Goal: Task Accomplishment & Management: Manage account settings

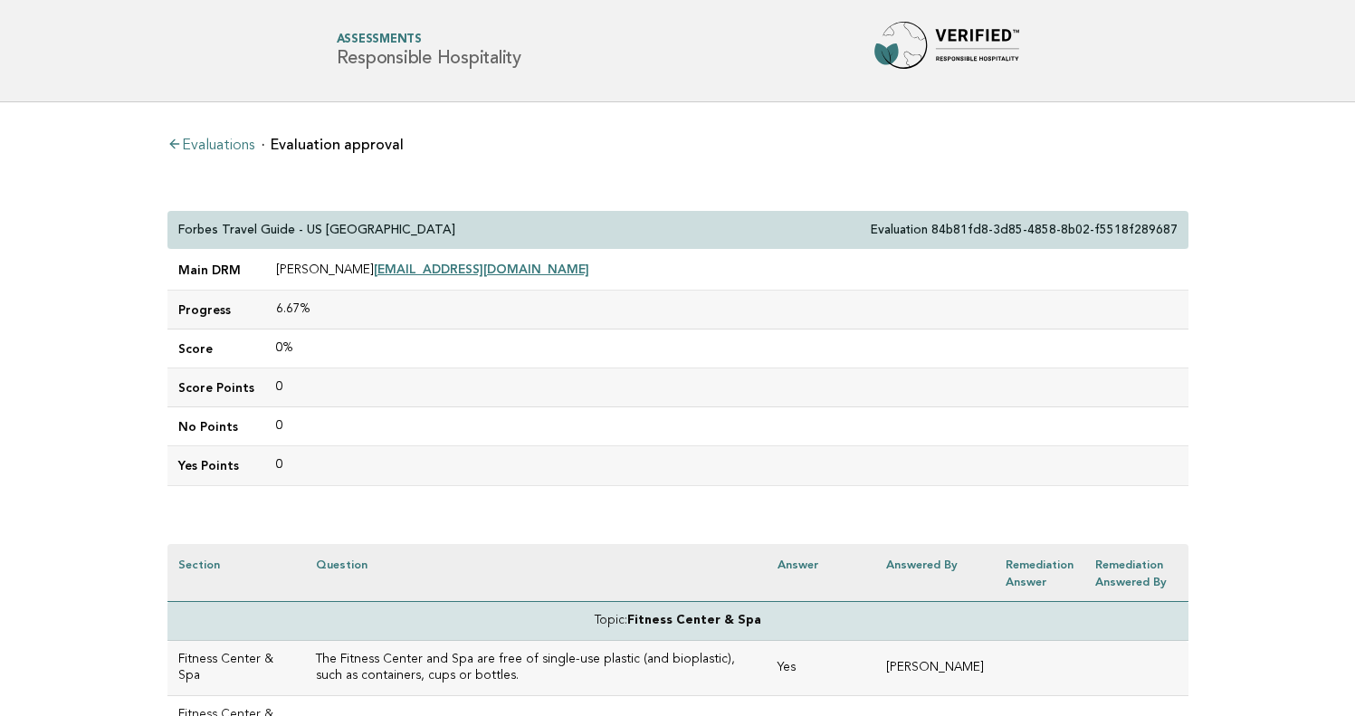
click at [239, 140] on link "Evaluations" at bounding box center [210, 146] width 87 height 14
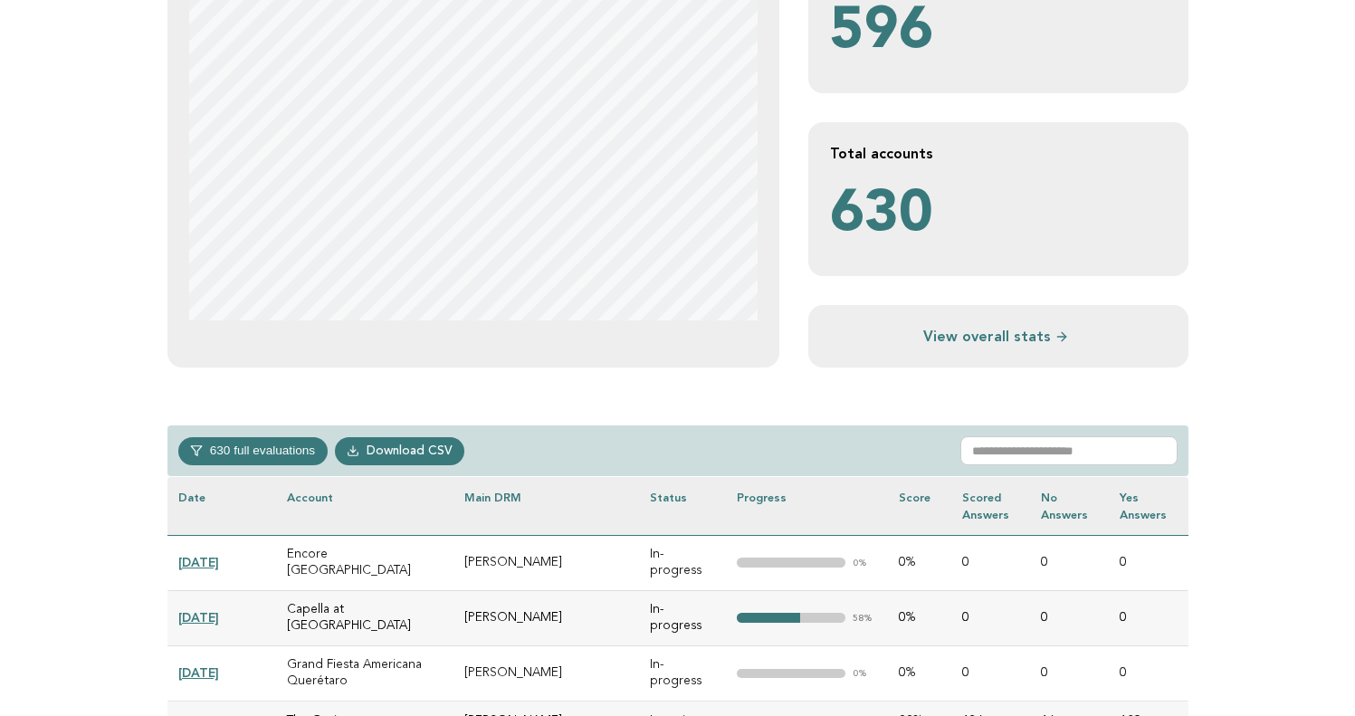
scroll to position [445, 0]
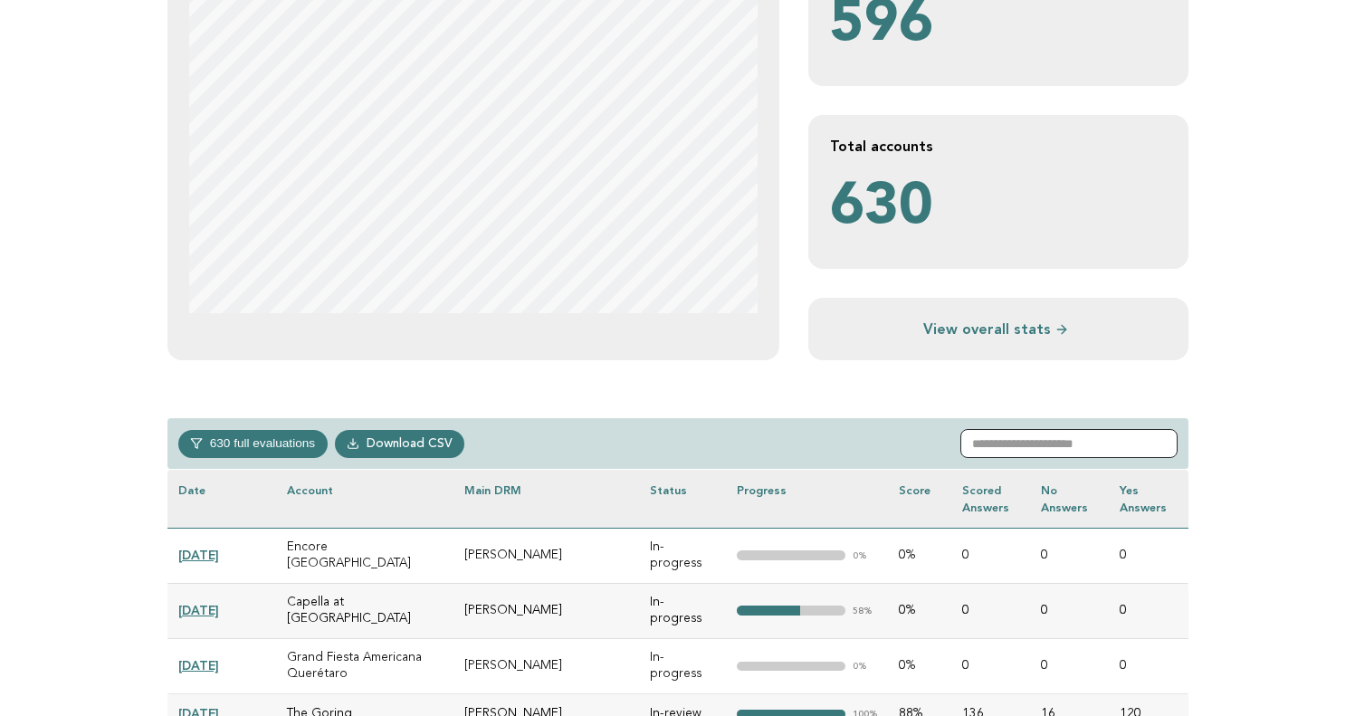
click at [1015, 445] on input "text" at bounding box center [1069, 443] width 217 height 29
paste input "**********"
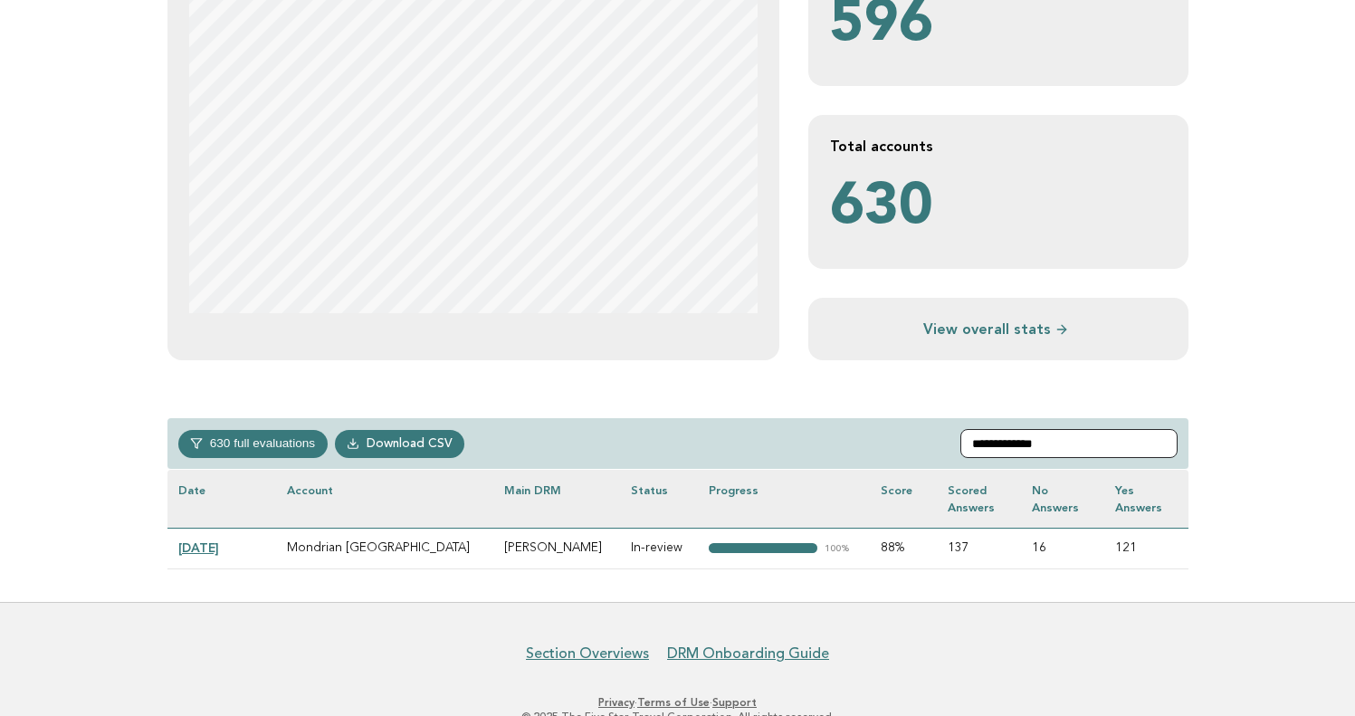
type input "**********"
click at [219, 550] on link "2024-12-19" at bounding box center [198, 548] width 41 height 14
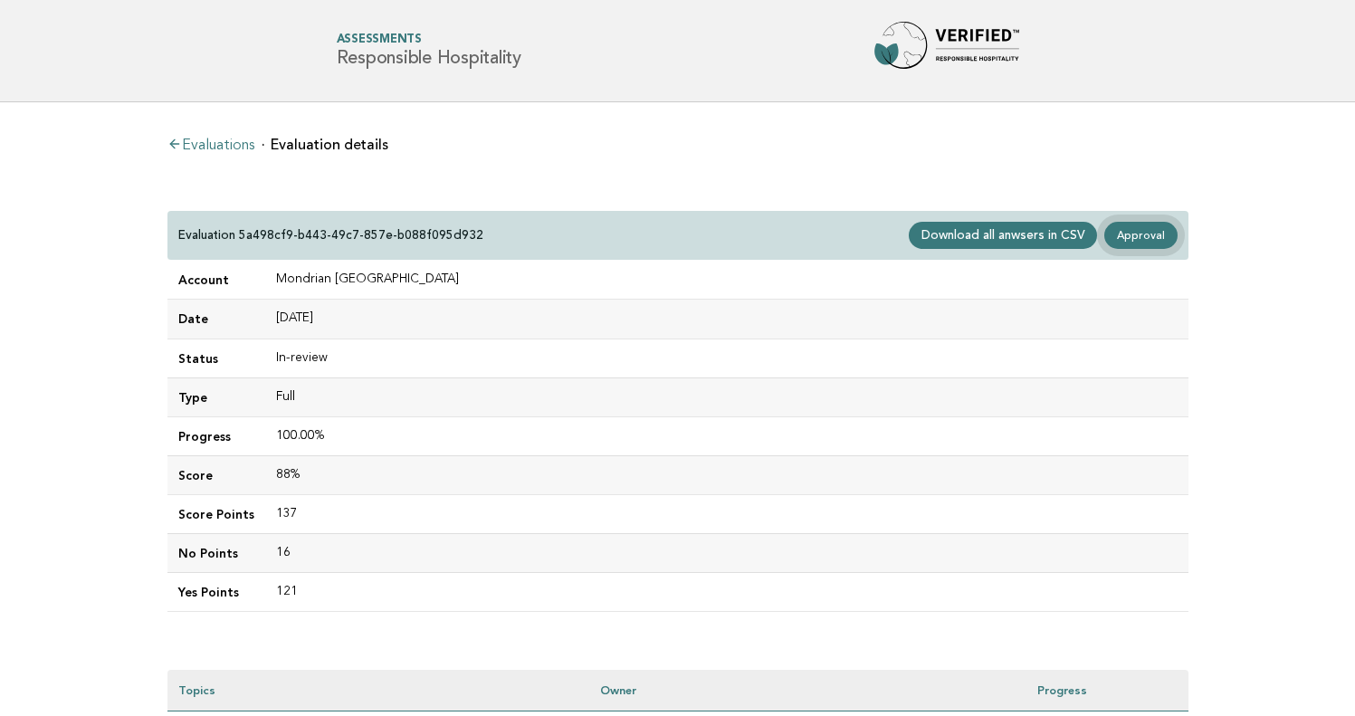
click at [1147, 234] on link "Approval" at bounding box center [1141, 235] width 72 height 27
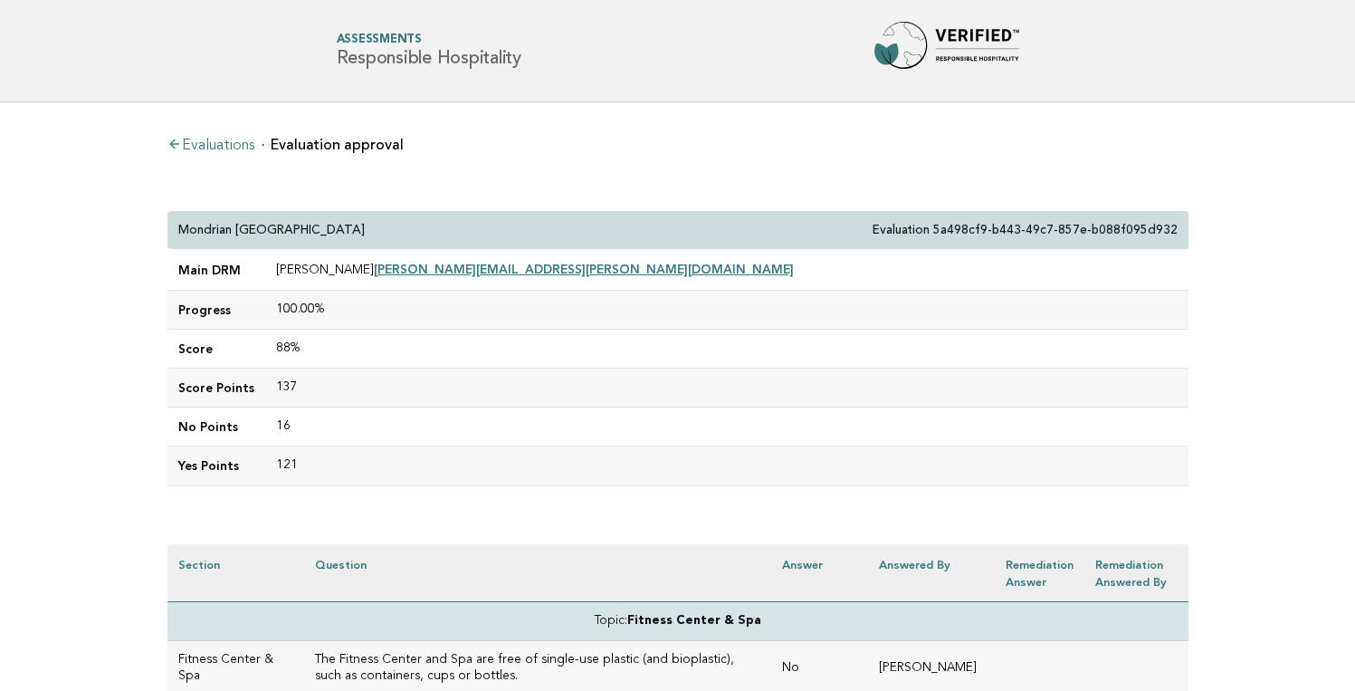
click at [224, 145] on link "Evaluations" at bounding box center [210, 146] width 87 height 14
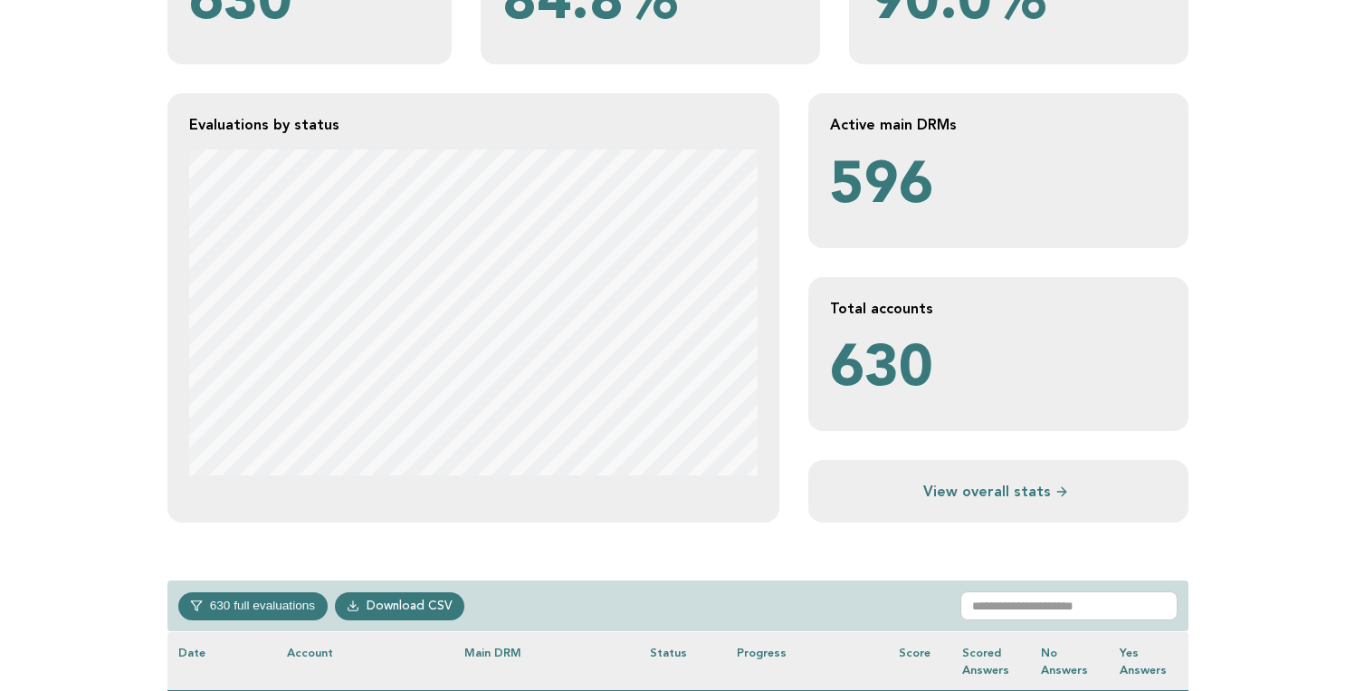
scroll to position [341, 0]
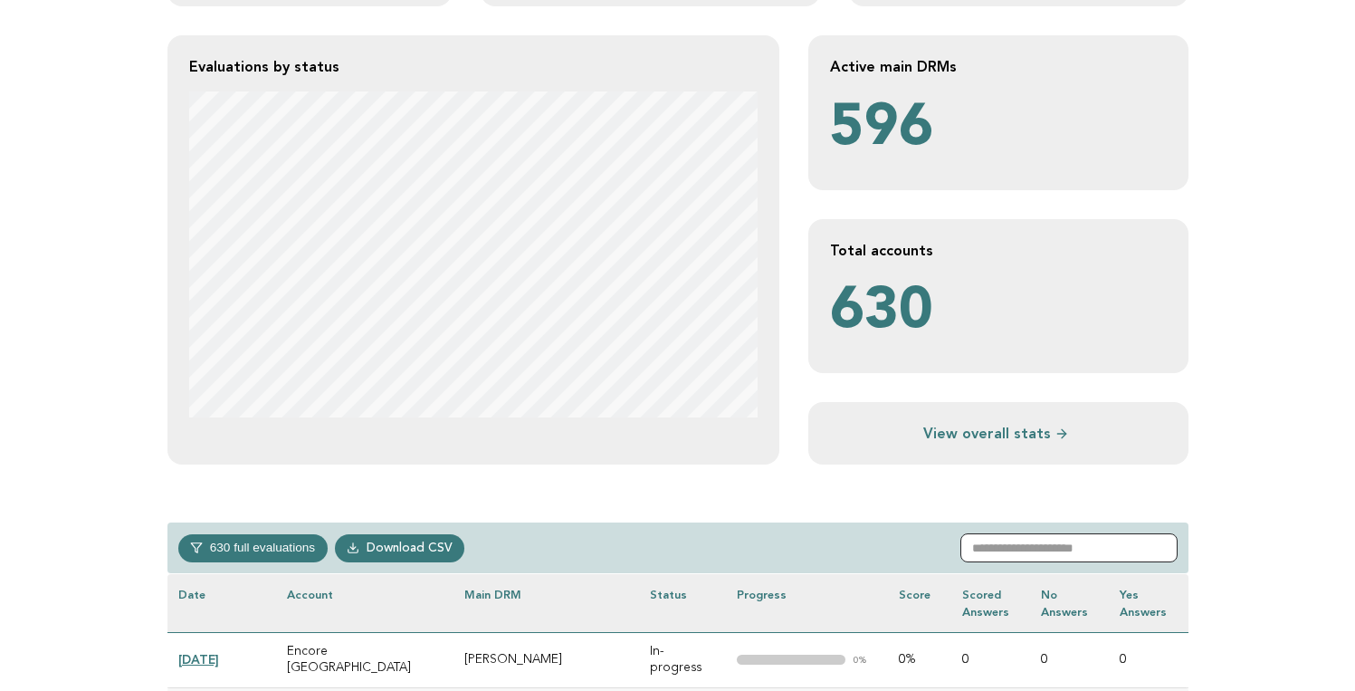
click at [1001, 543] on input "text" at bounding box center [1069, 547] width 217 height 29
paste input "**********"
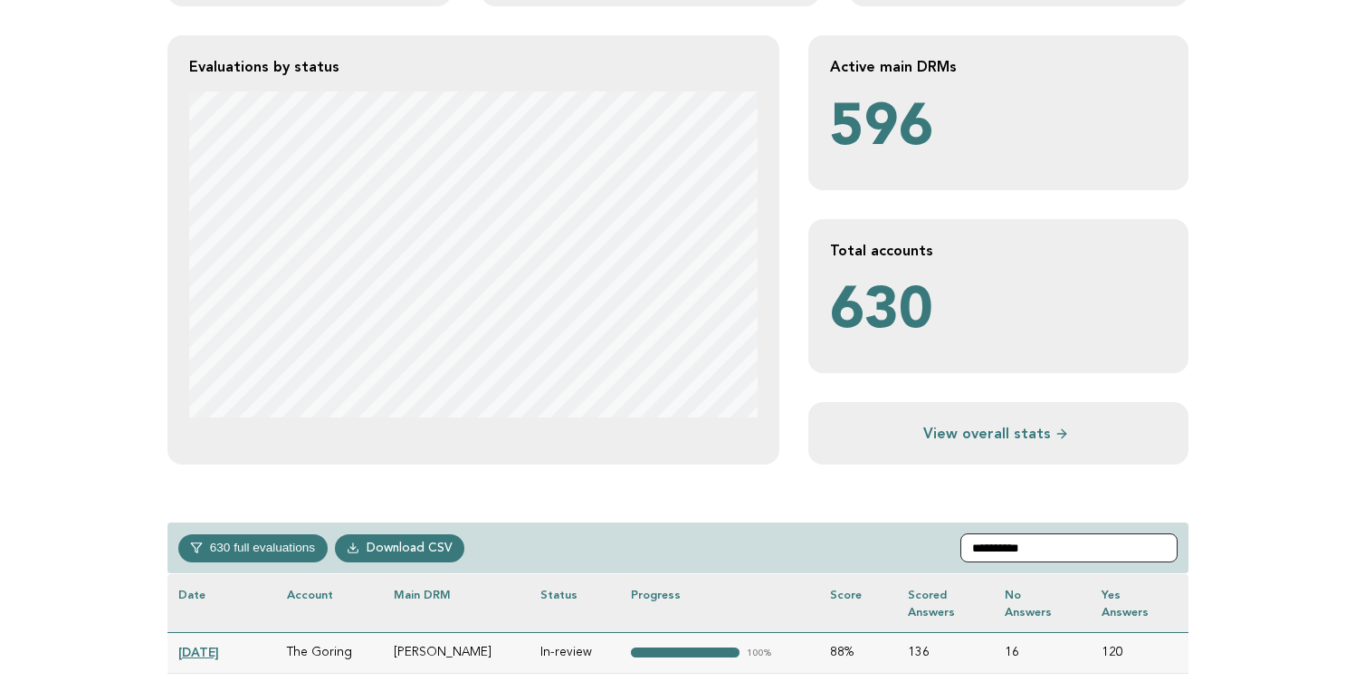
type input "**********"
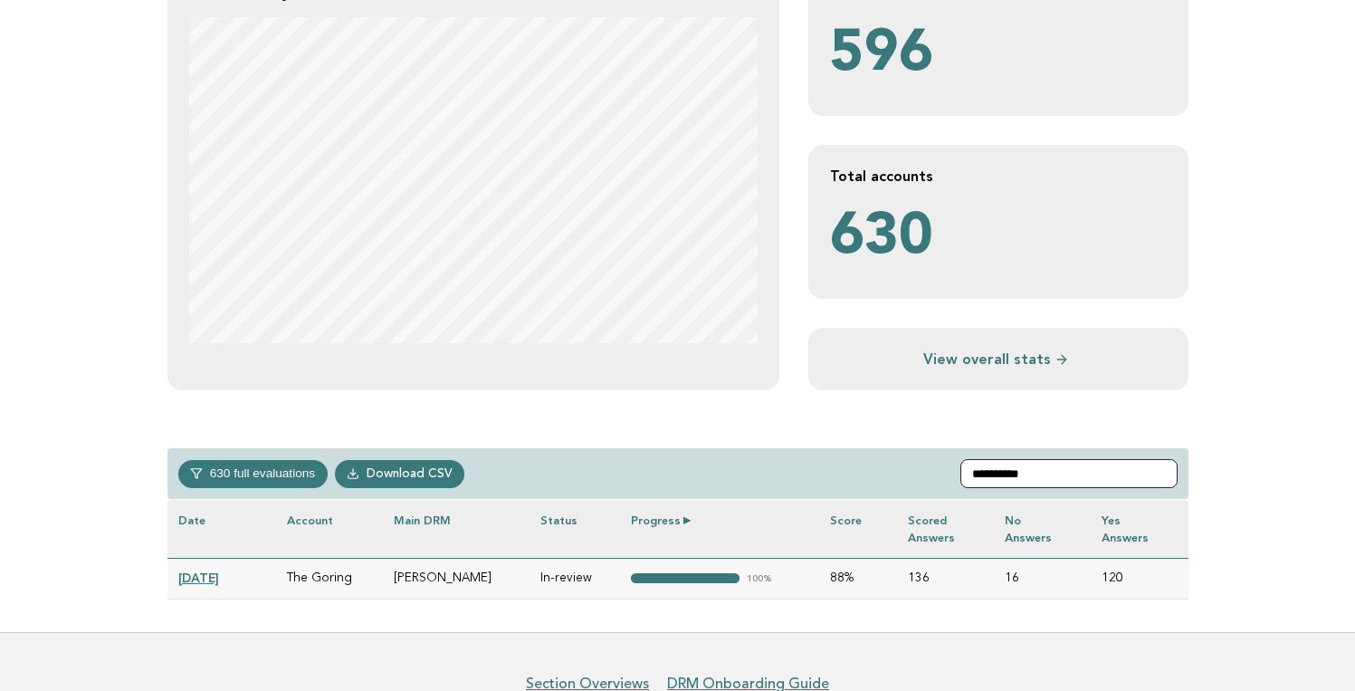
scroll to position [440, 0]
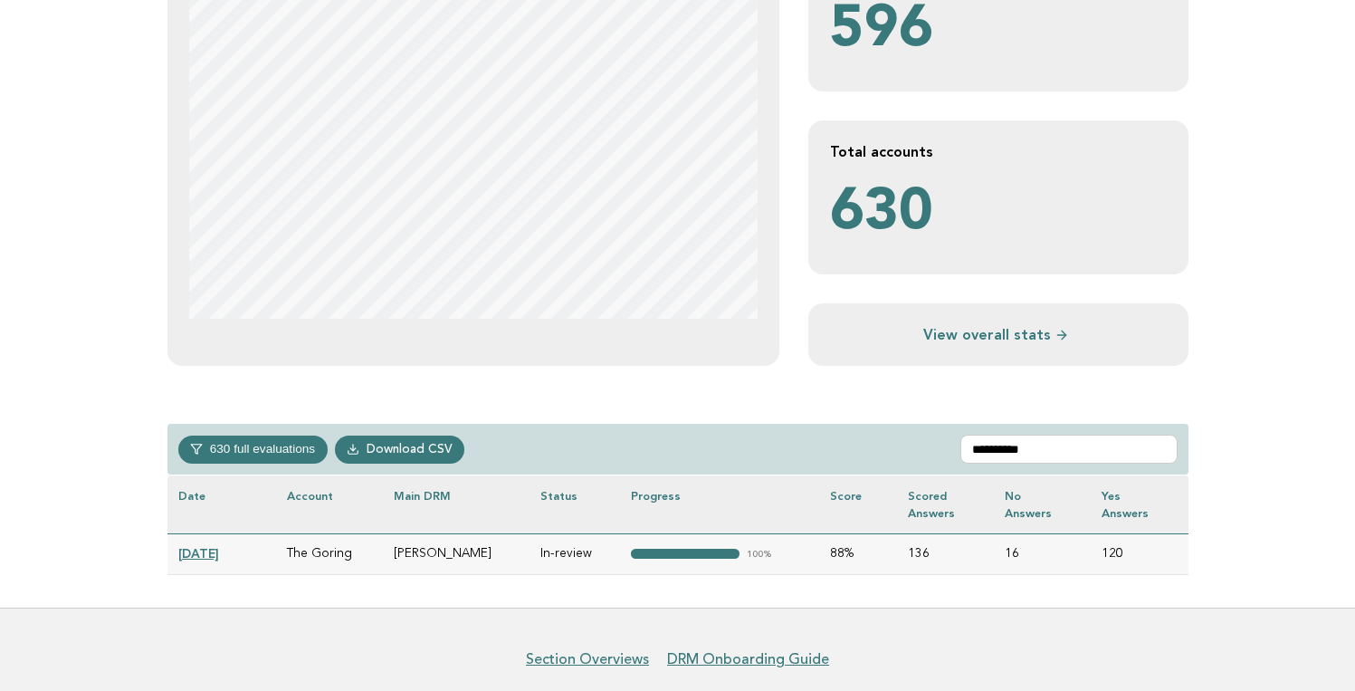
click at [219, 546] on link "2025-09-05" at bounding box center [198, 553] width 41 height 14
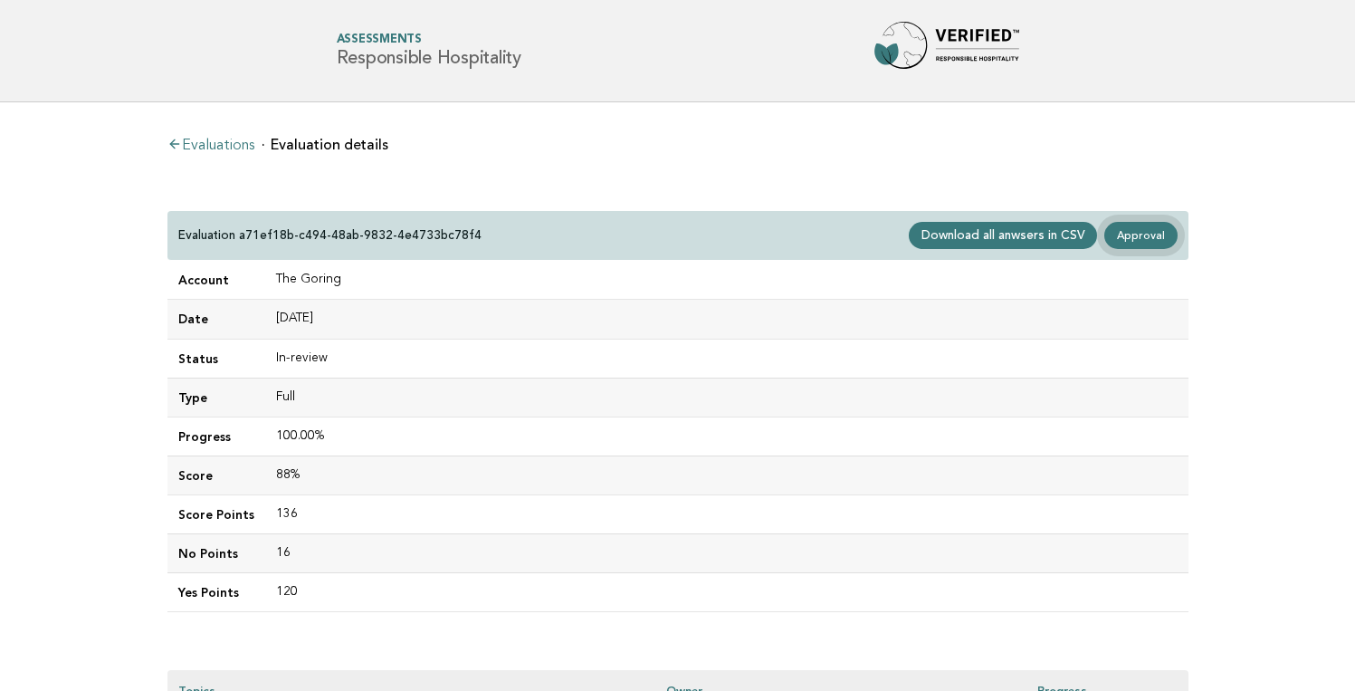
click at [1140, 233] on link "Approval" at bounding box center [1141, 235] width 72 height 27
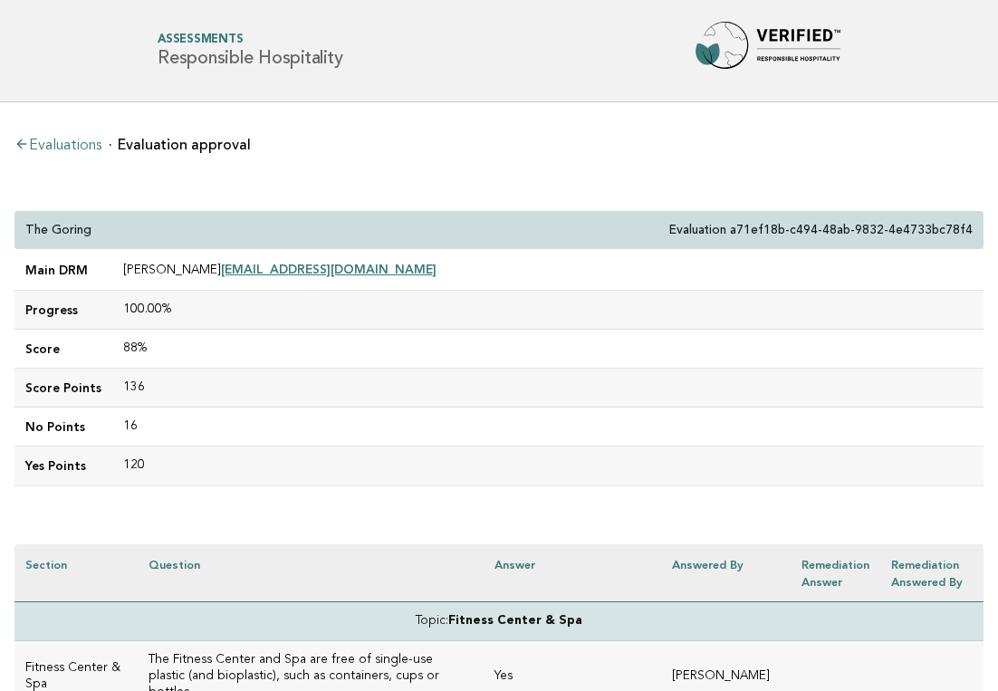
click at [84, 145] on link "Evaluations" at bounding box center [57, 146] width 87 height 14
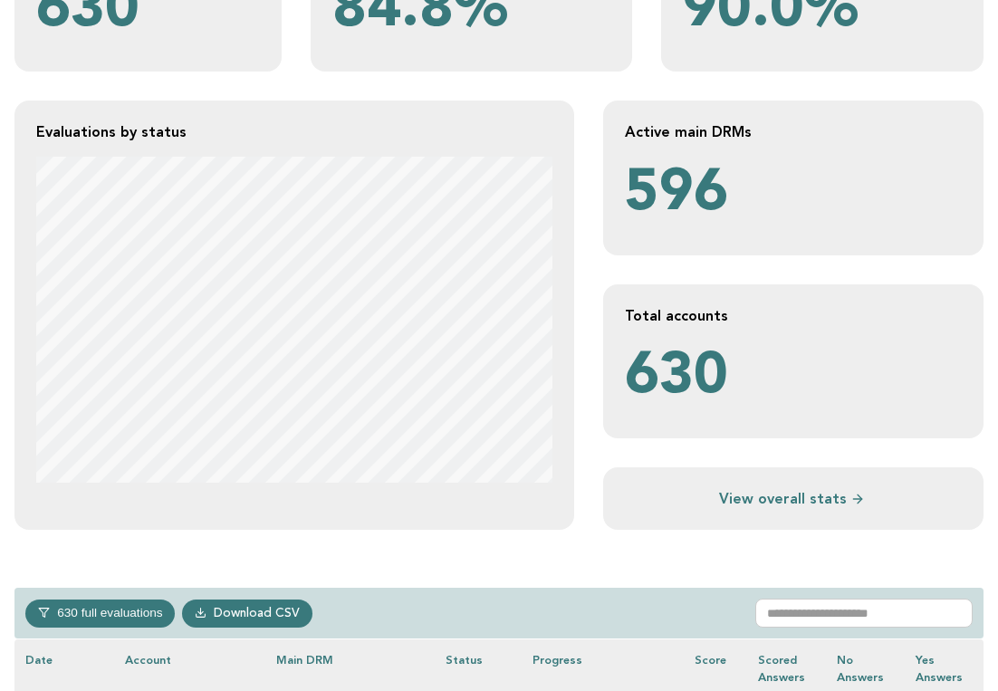
scroll to position [284, 0]
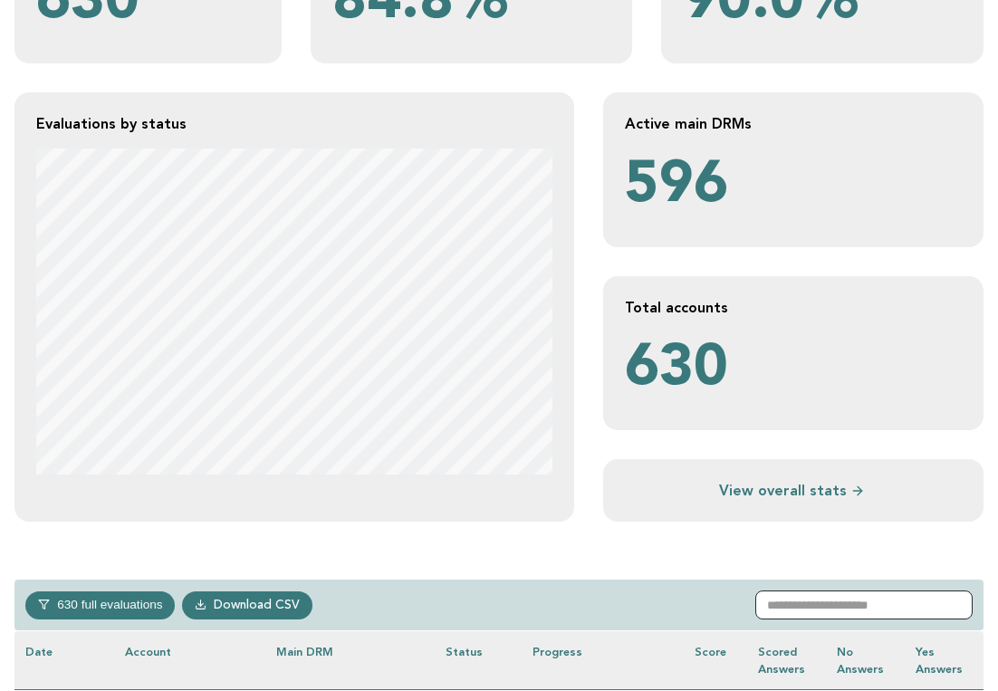
click at [829, 598] on input "text" at bounding box center [863, 604] width 217 height 29
paste input "**********"
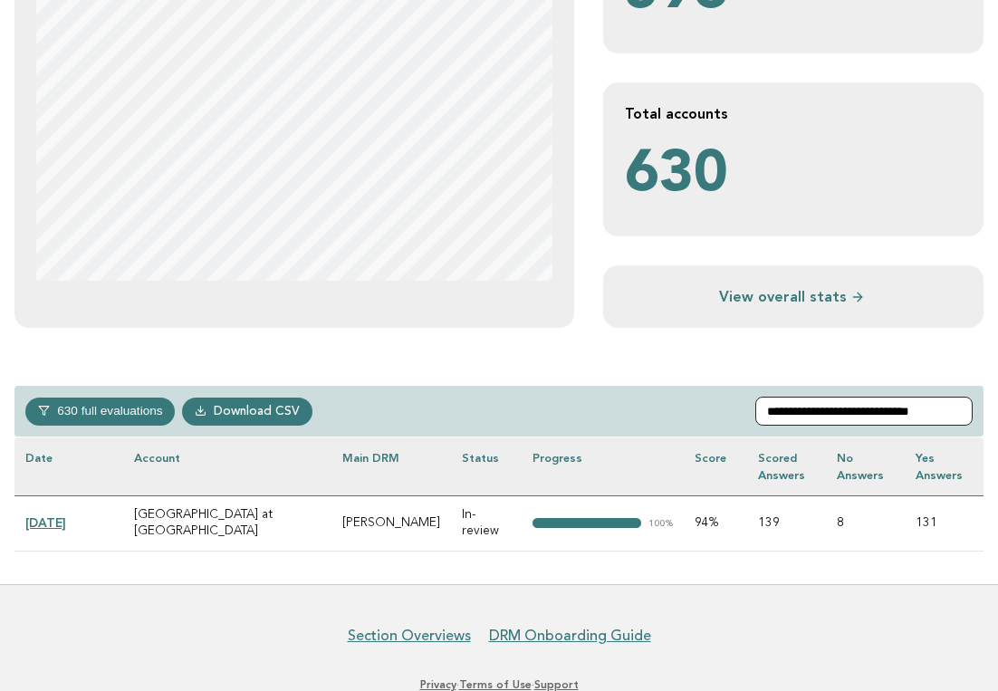
scroll to position [486, 0]
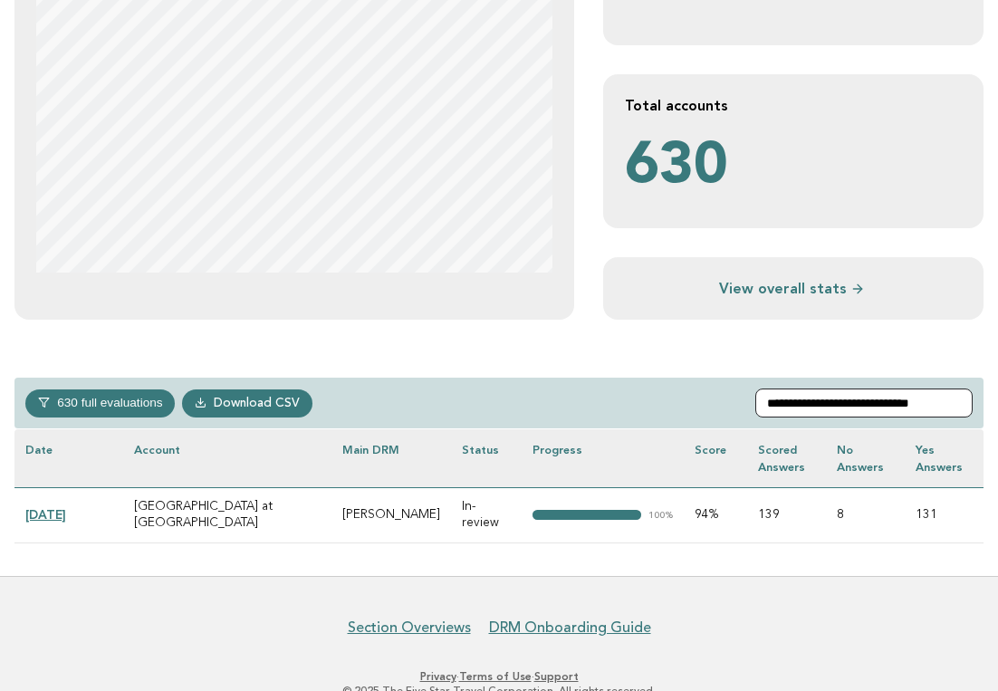
type input "**********"
click at [66, 507] on link "[DATE]" at bounding box center [45, 514] width 41 height 14
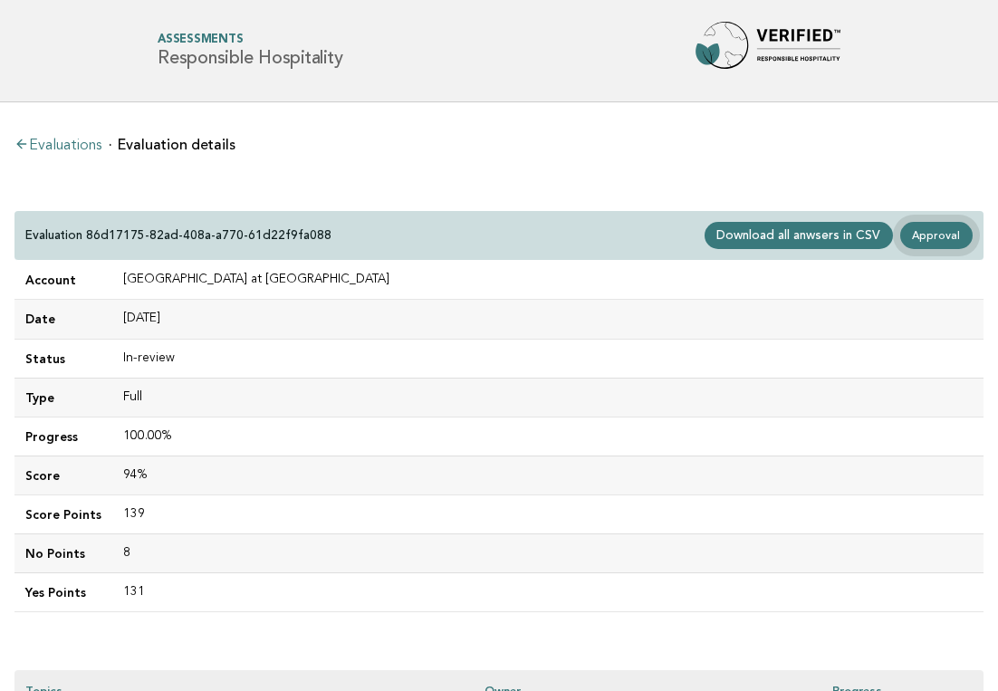
click at [948, 230] on link "Approval" at bounding box center [936, 235] width 72 height 27
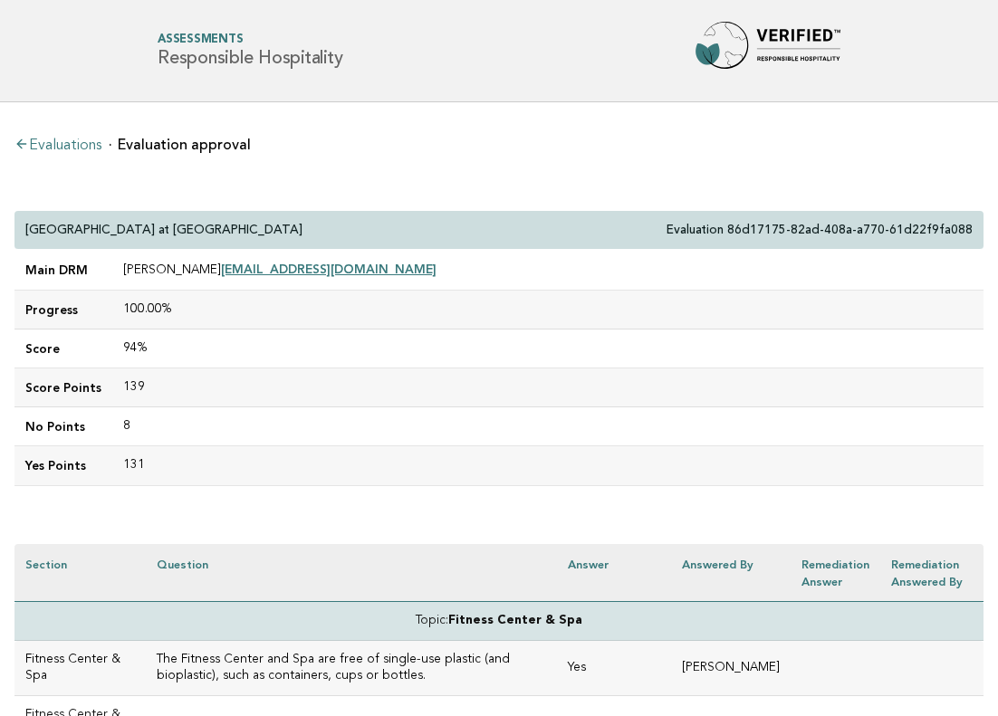
click at [217, 228] on div "[GEOGRAPHIC_DATA] at [GEOGRAPHIC_DATA] Evaluation 86d17175-82ad-408a-a770-61d22…" at bounding box center [498, 230] width 969 height 39
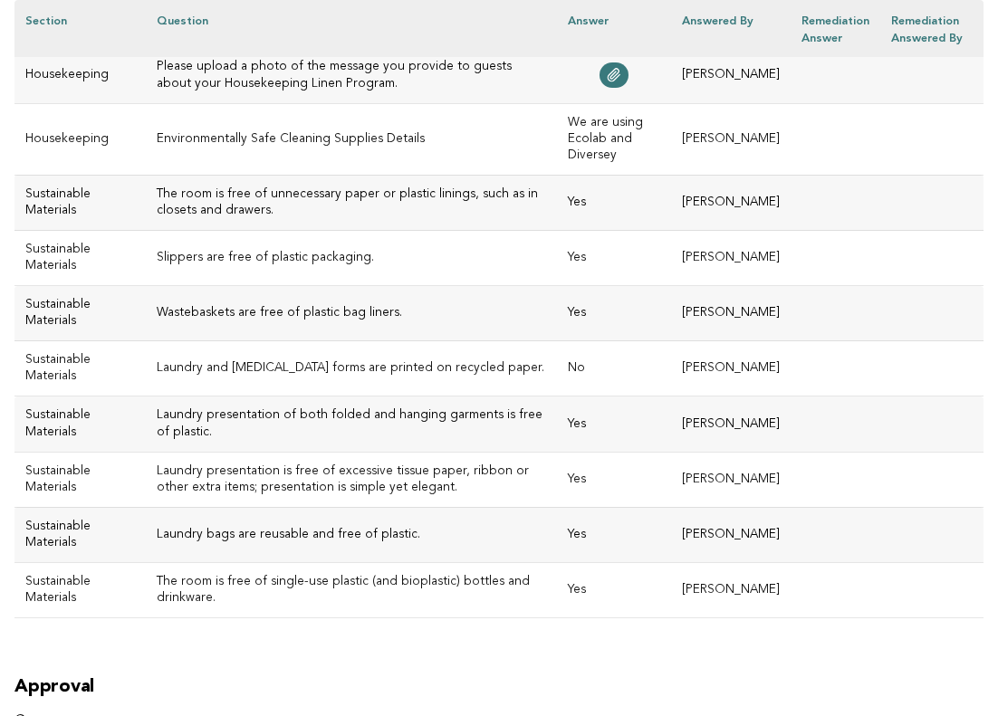
scroll to position [8463, 0]
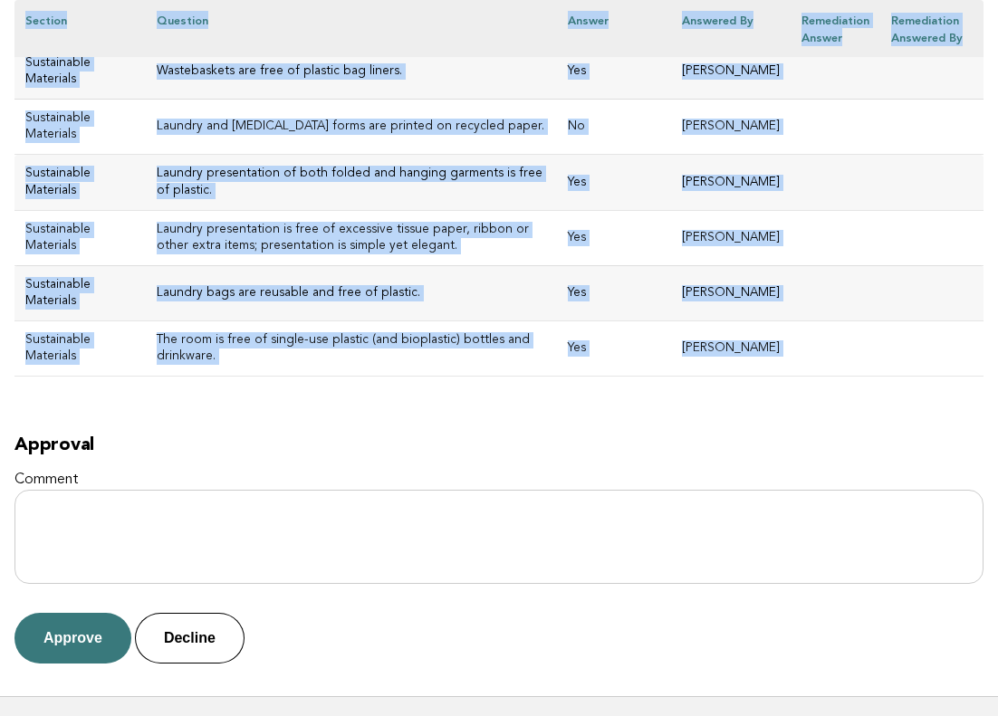
drag, startPoint x: 25, startPoint y: 229, endPoint x: 853, endPoint y: 238, distance: 827.6
copy div "Star Tower at [GEOGRAPHIC_DATA] Evaluation 86d17175-82ad-408a-a770-61d22f9fa088…"
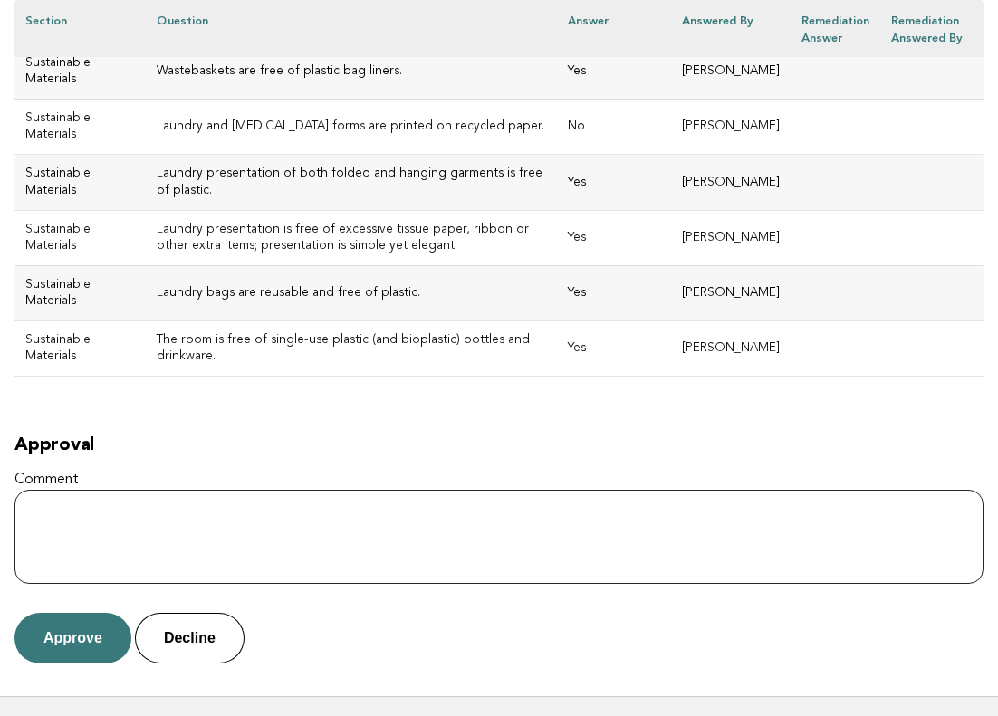
click at [411, 490] on textarea "Comment" at bounding box center [498, 537] width 969 height 94
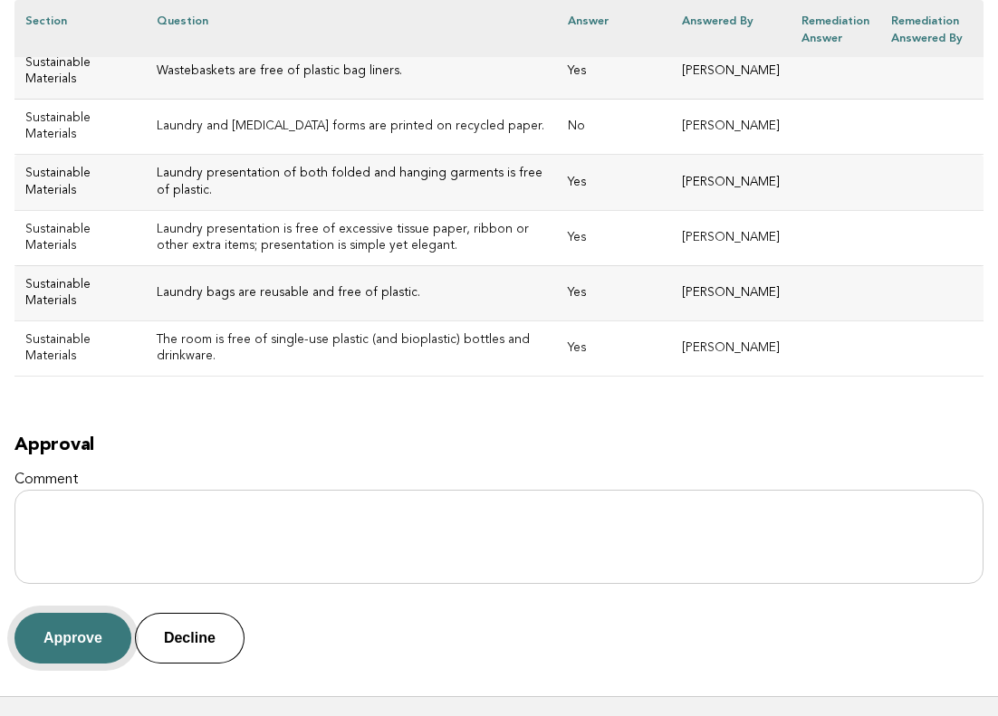
click at [75, 613] on button "Approve" at bounding box center [72, 638] width 117 height 51
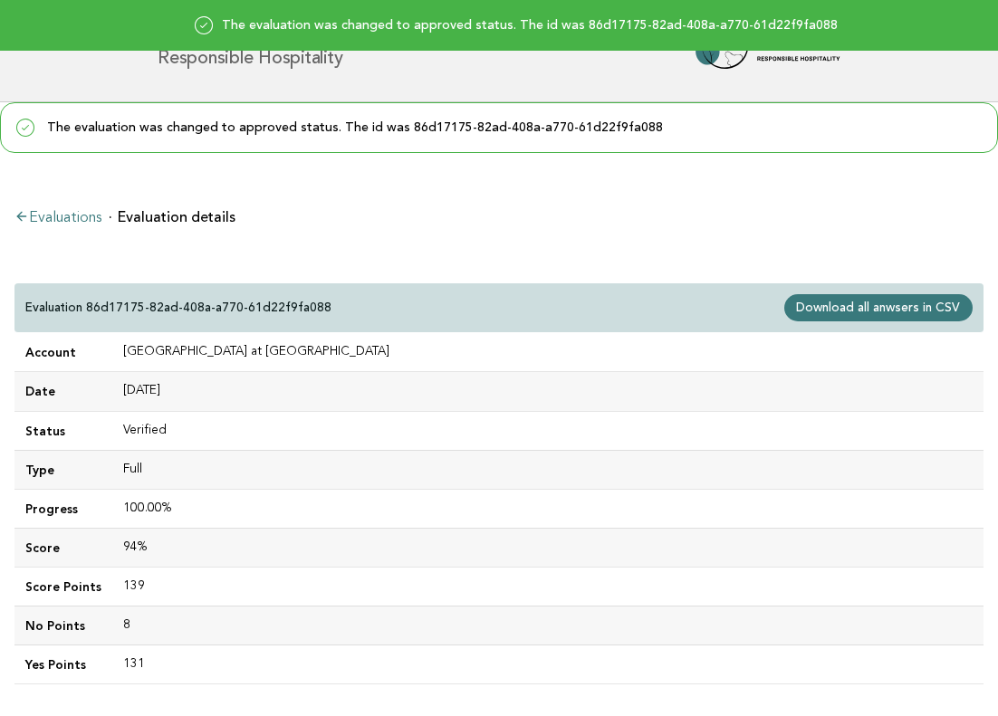
click at [84, 218] on link "Evaluations" at bounding box center [57, 218] width 87 height 14
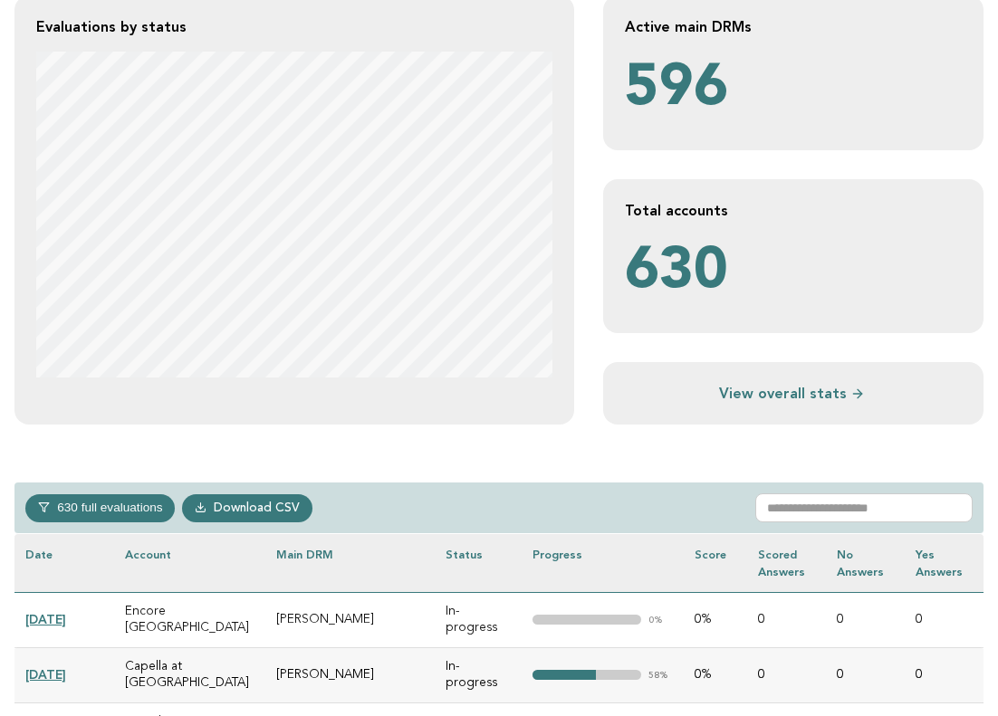
scroll to position [417, 0]
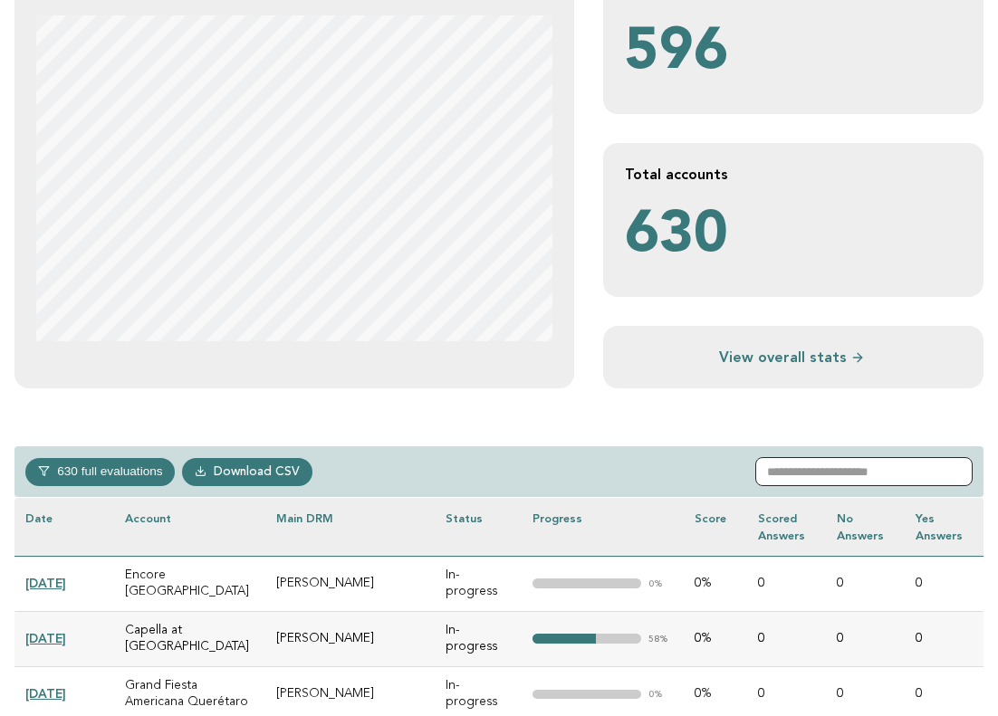
click at [812, 473] on input "text" at bounding box center [863, 471] width 217 height 29
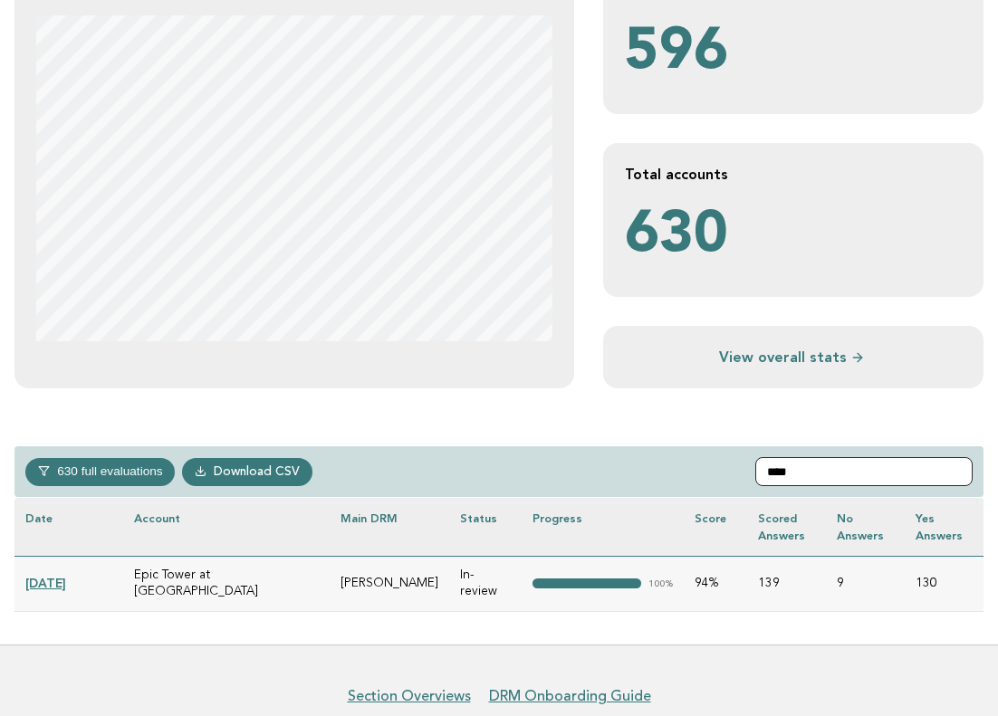
type input "****"
click at [66, 576] on link "2025-04-28" at bounding box center [45, 583] width 41 height 14
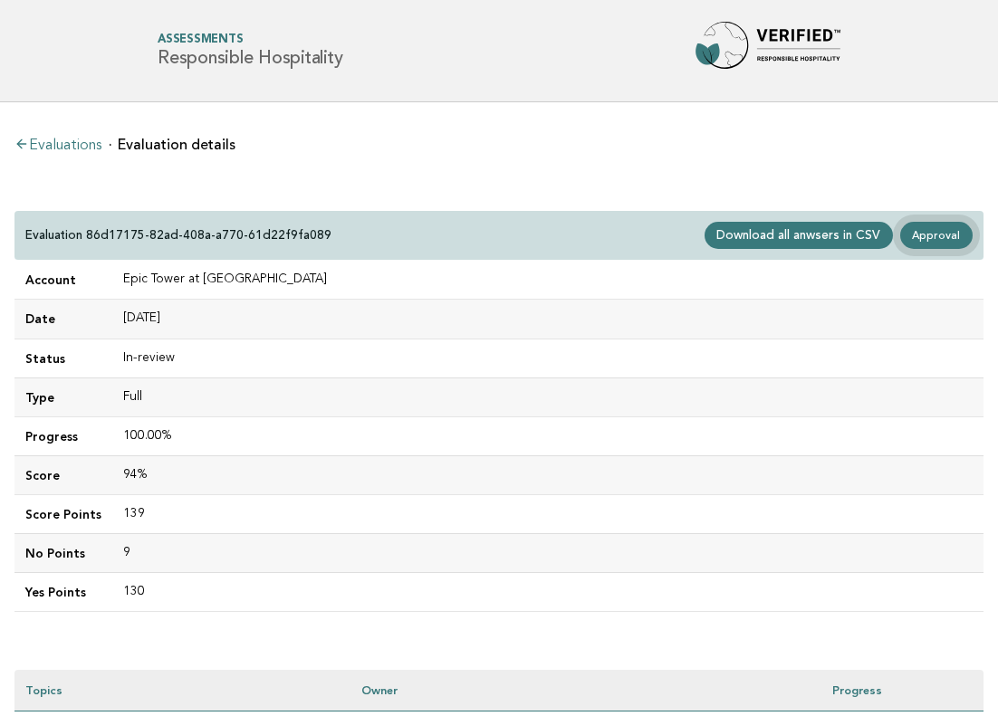
click at [929, 236] on link "Approval" at bounding box center [936, 235] width 72 height 27
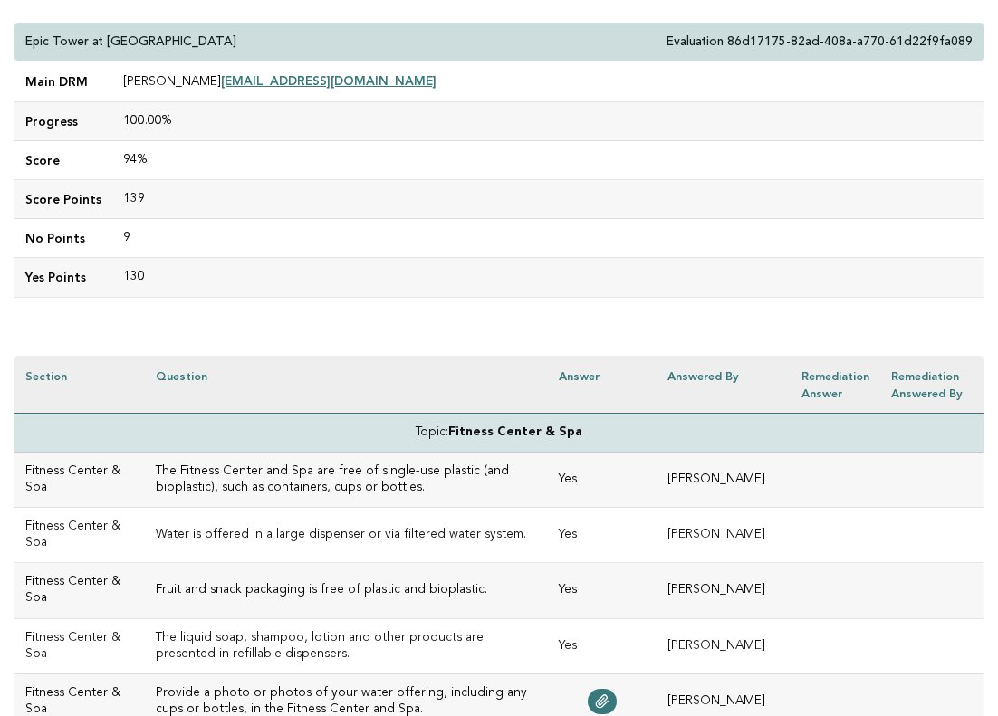
scroll to position [204, 0]
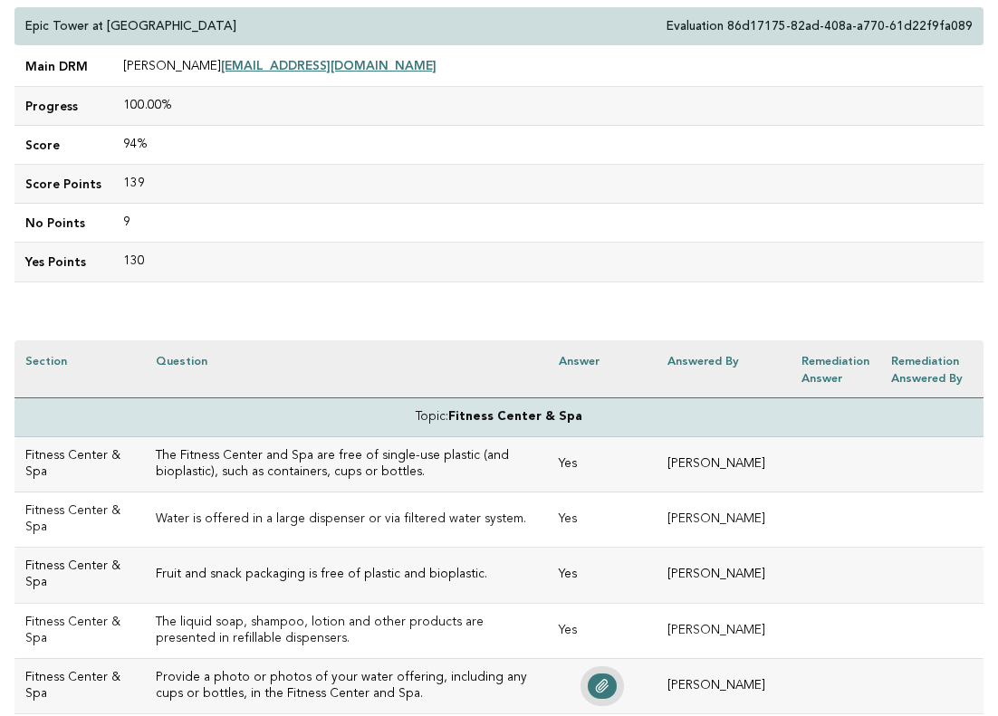
click at [609, 684] on icon at bounding box center [602, 686] width 14 height 14
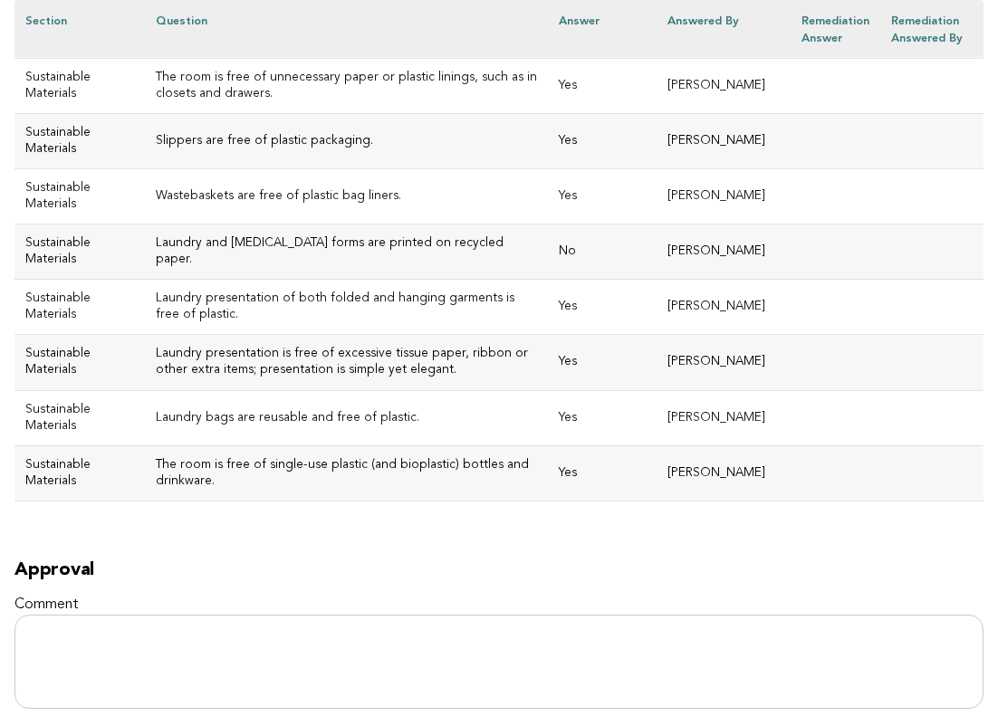
scroll to position [8505, 0]
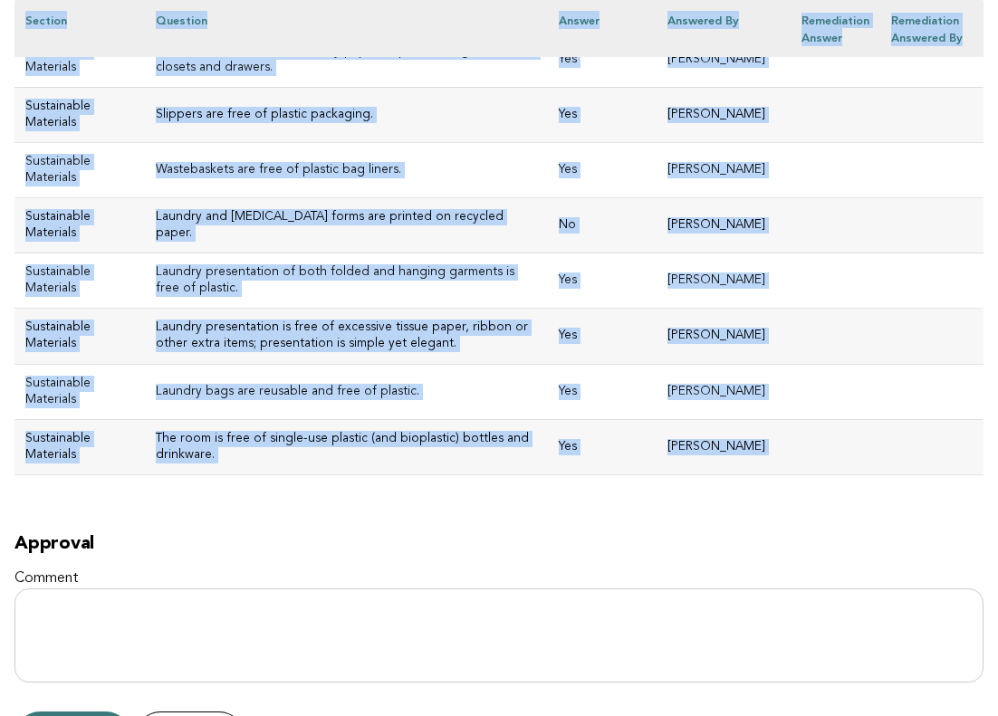
drag, startPoint x: 28, startPoint y: 226, endPoint x: 563, endPoint y: 282, distance: 538.0
copy div "Epic Tower at [GEOGRAPHIC_DATA] Evaluation 86d17175-82ad-408a-a770-61d22f9fa089…"
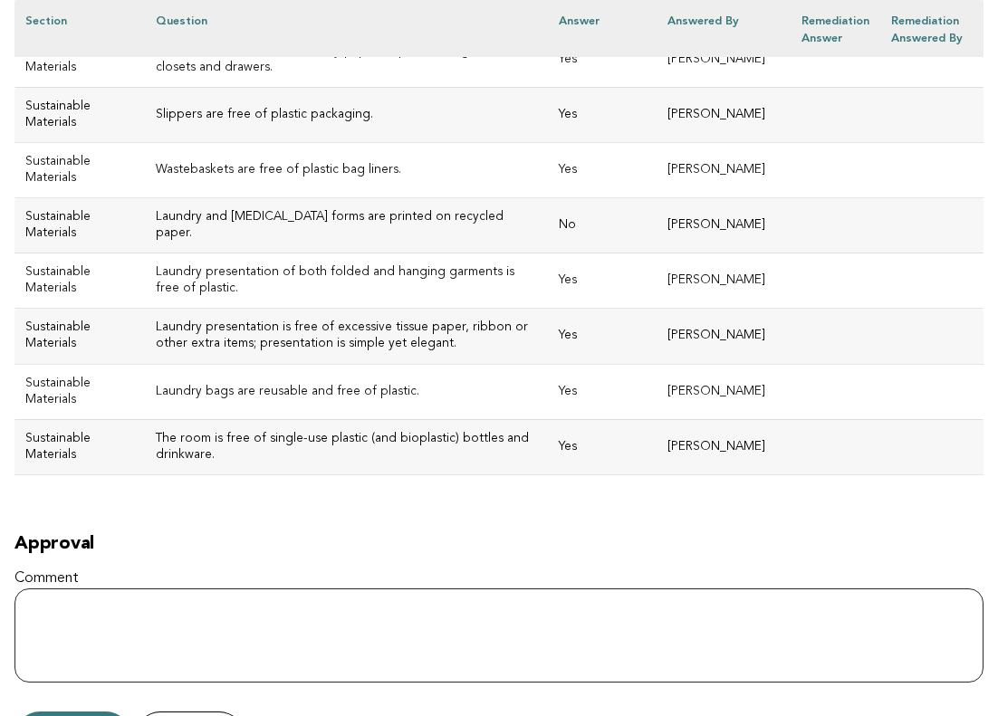
click at [343, 588] on textarea "Comment" at bounding box center [498, 635] width 969 height 94
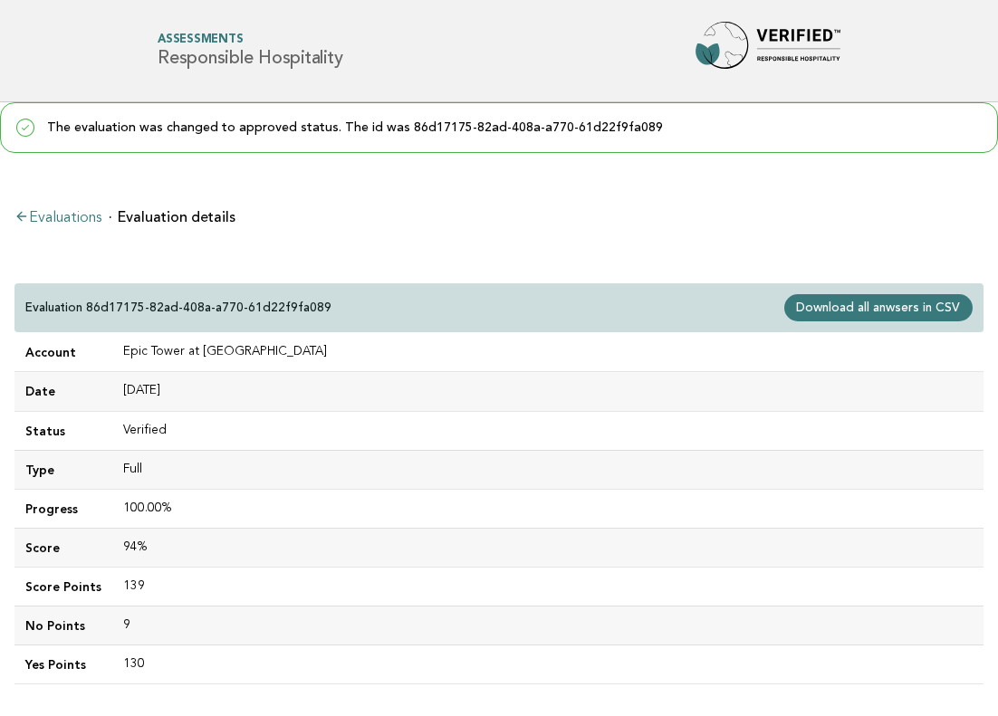
click at [59, 222] on link "Evaluations" at bounding box center [57, 218] width 87 height 14
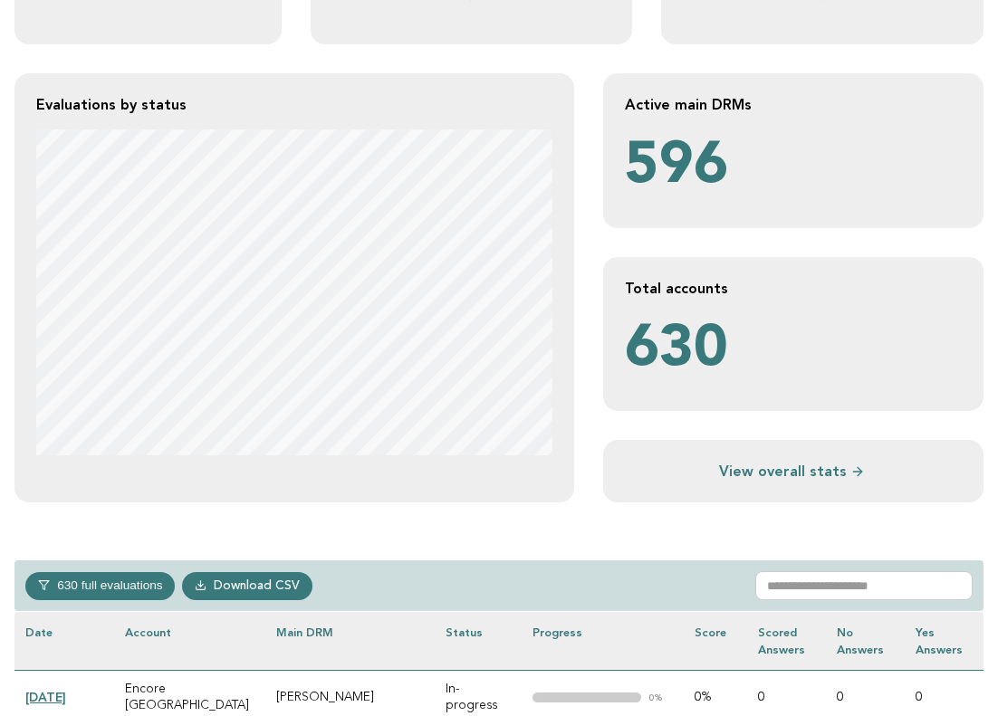
scroll to position [315, 0]
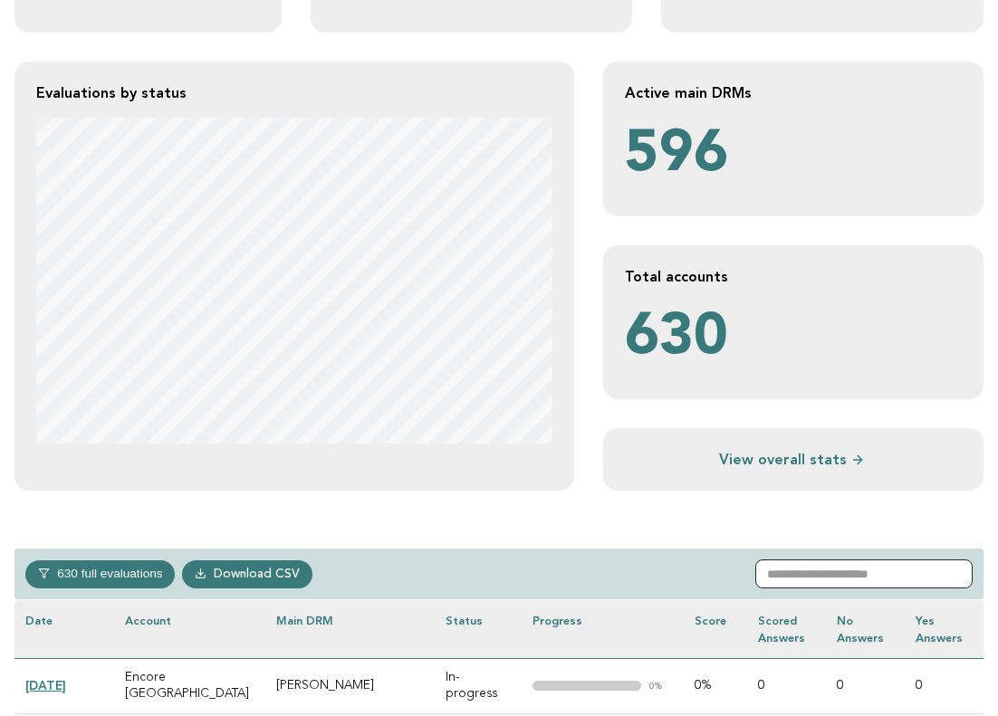
click at [823, 569] on input "text" at bounding box center [863, 574] width 217 height 29
paste input "**********"
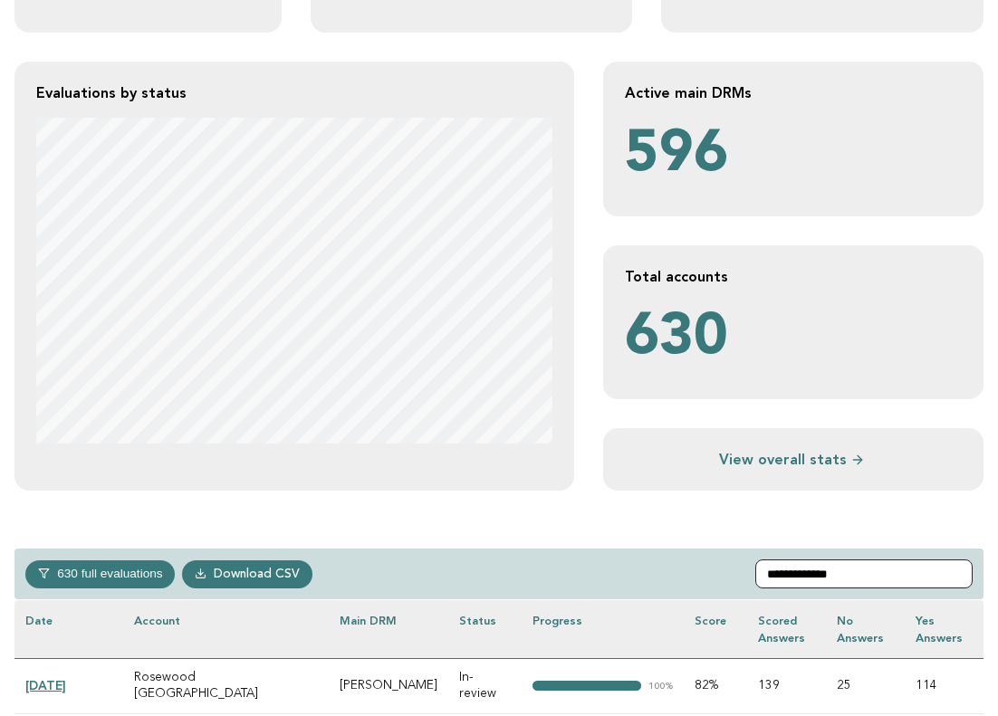
type input "**********"
click at [54, 678] on link "[DATE]" at bounding box center [45, 685] width 41 height 14
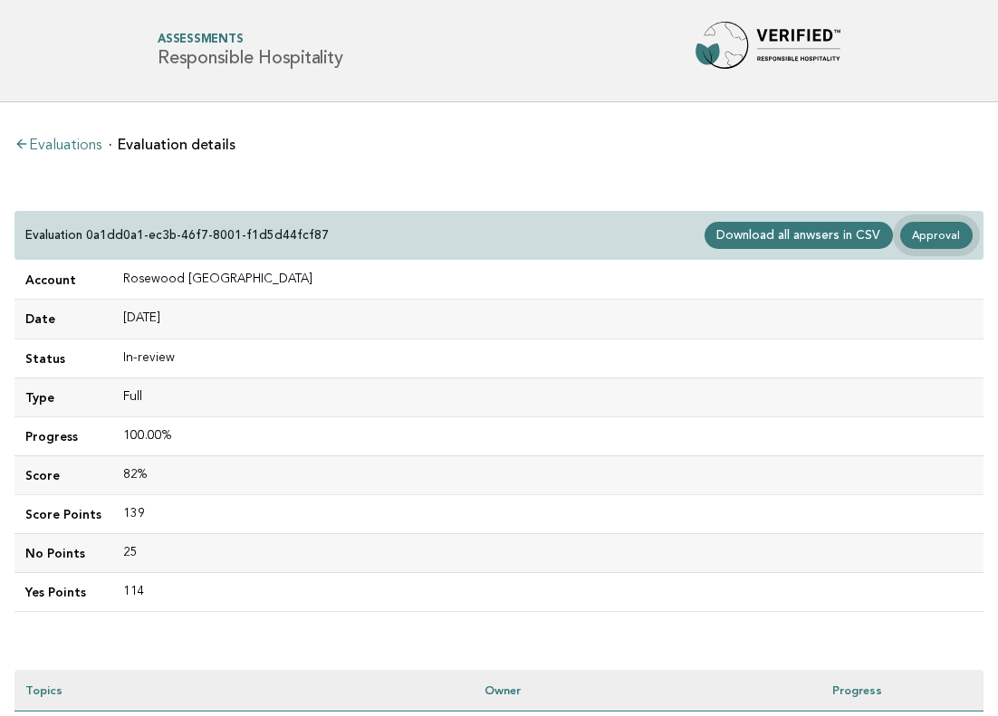
click at [941, 237] on link "Approval" at bounding box center [936, 235] width 72 height 27
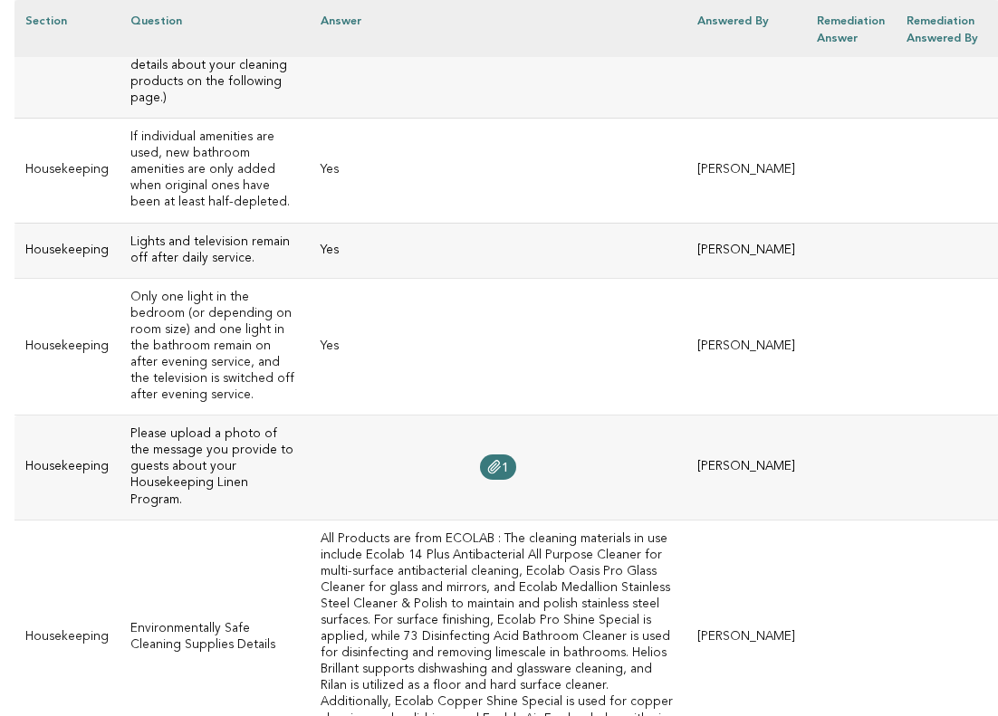
scroll to position [11490, 0]
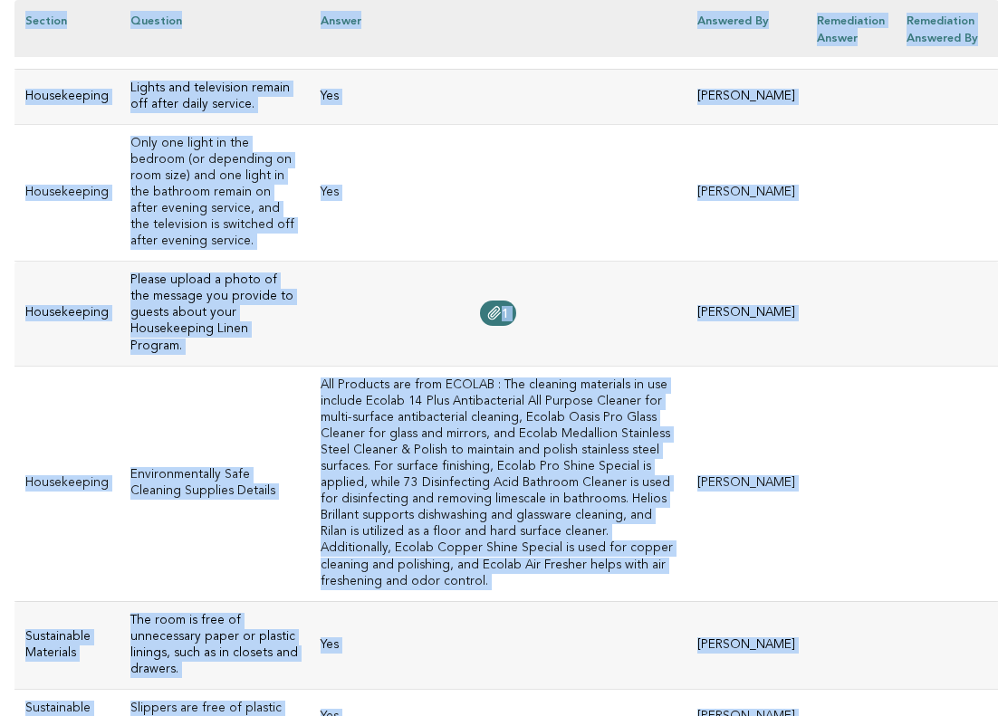
drag, startPoint x: 26, startPoint y: 227, endPoint x: 461, endPoint y: 266, distance: 436.3
copy div "Rosewood Doha Evaluation 0a1dd0a1-ec3b-46f7-8001-f1d5d44fcf87 Main DRM Mansi Ve…"
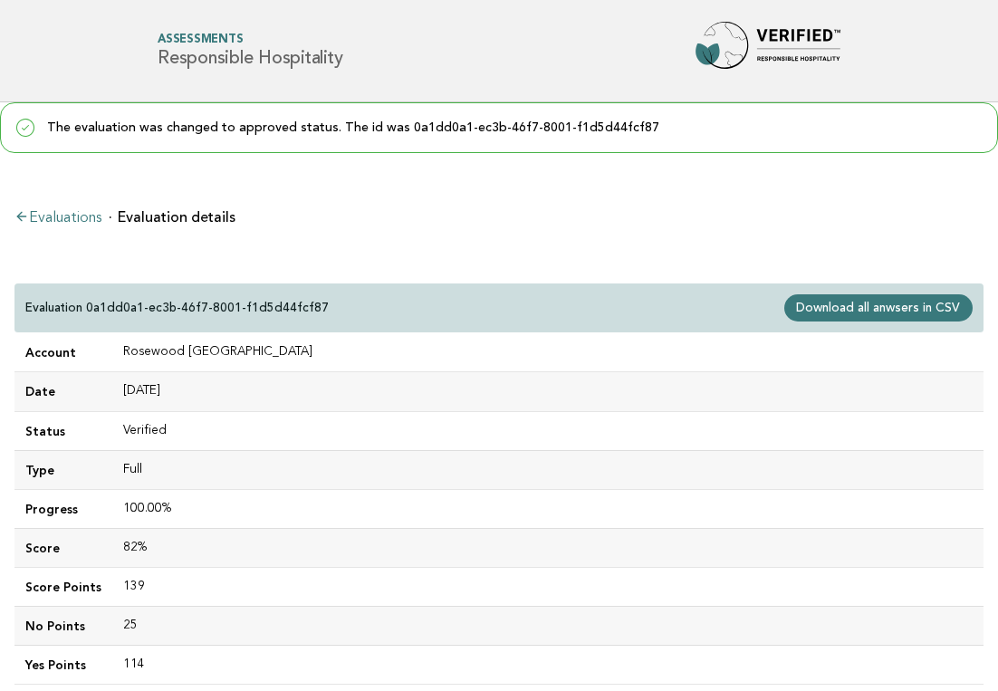
click at [77, 214] on link "Evaluations" at bounding box center [57, 218] width 87 height 14
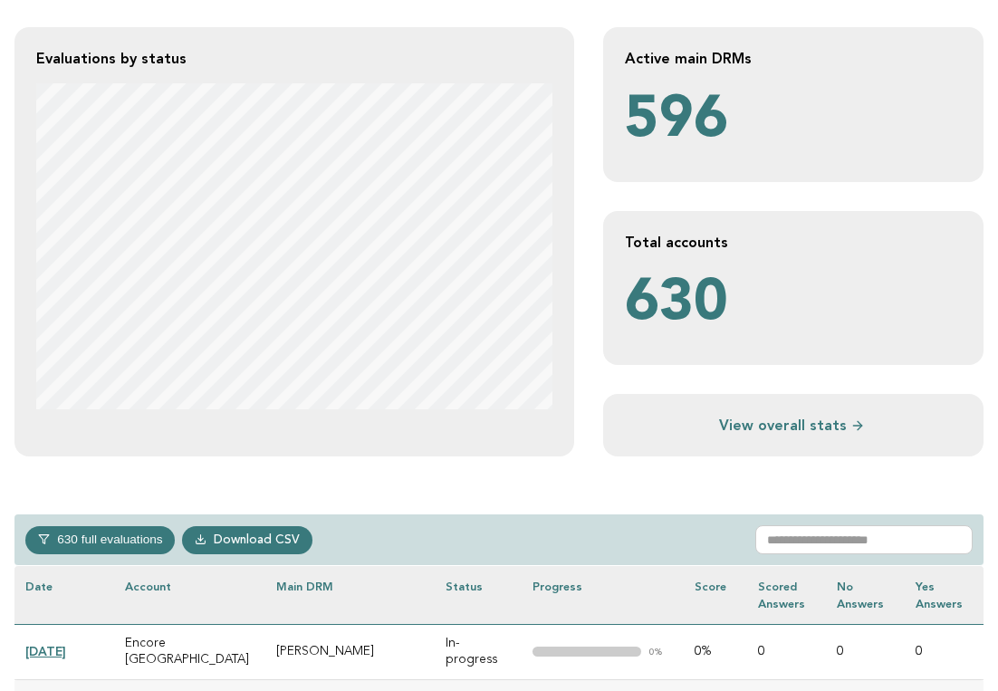
scroll to position [371, 0]
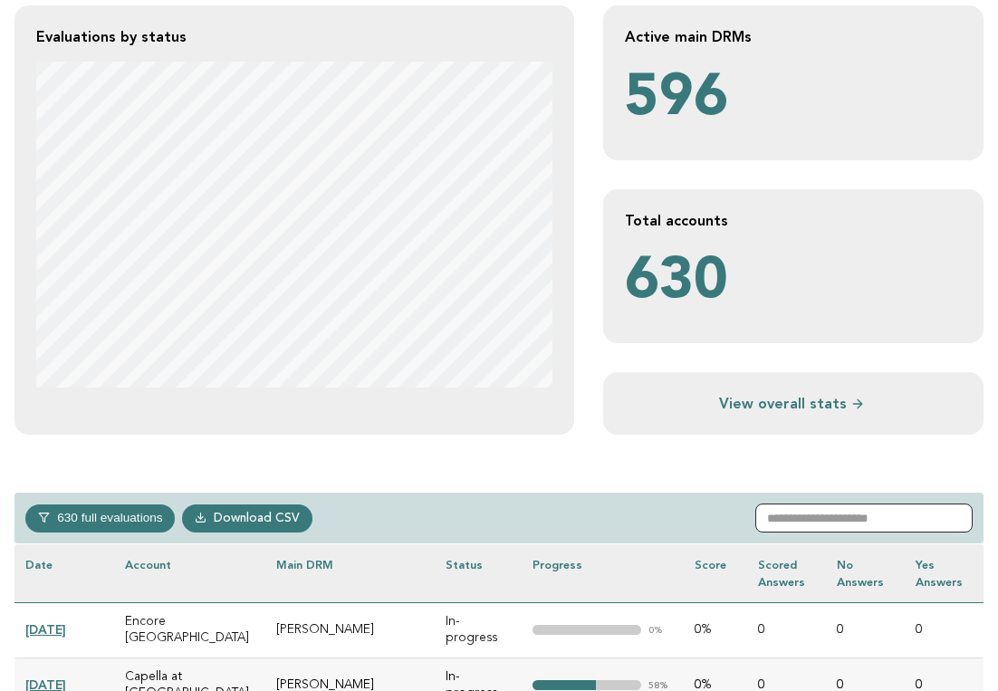
click at [855, 510] on input "text" at bounding box center [863, 517] width 217 height 29
paste input "**********"
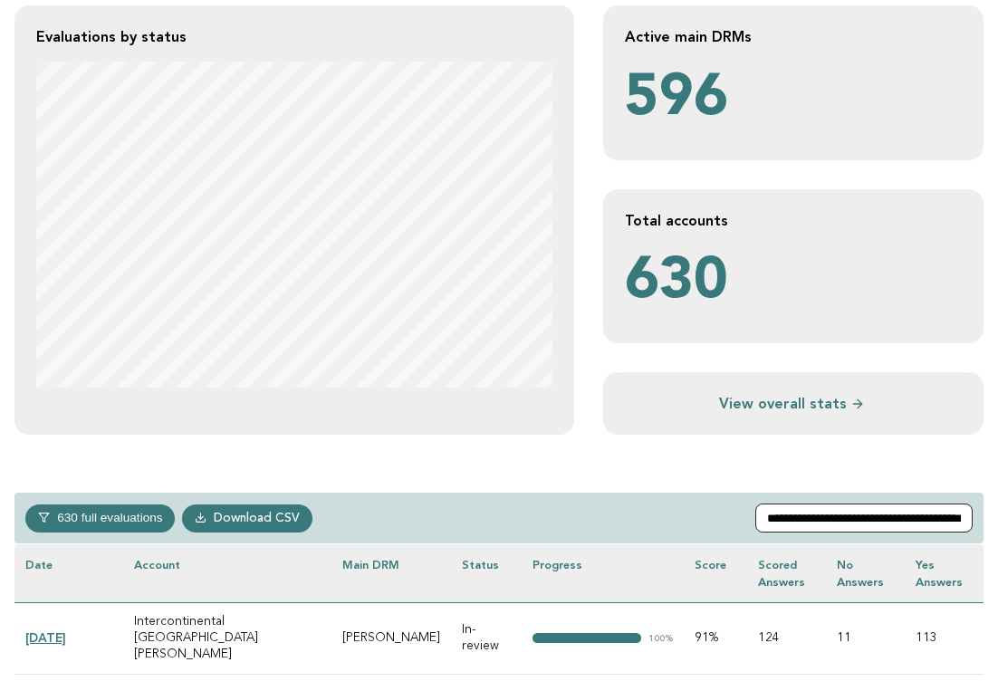
type input "**********"
click at [50, 632] on link "[DATE]" at bounding box center [45, 637] width 41 height 14
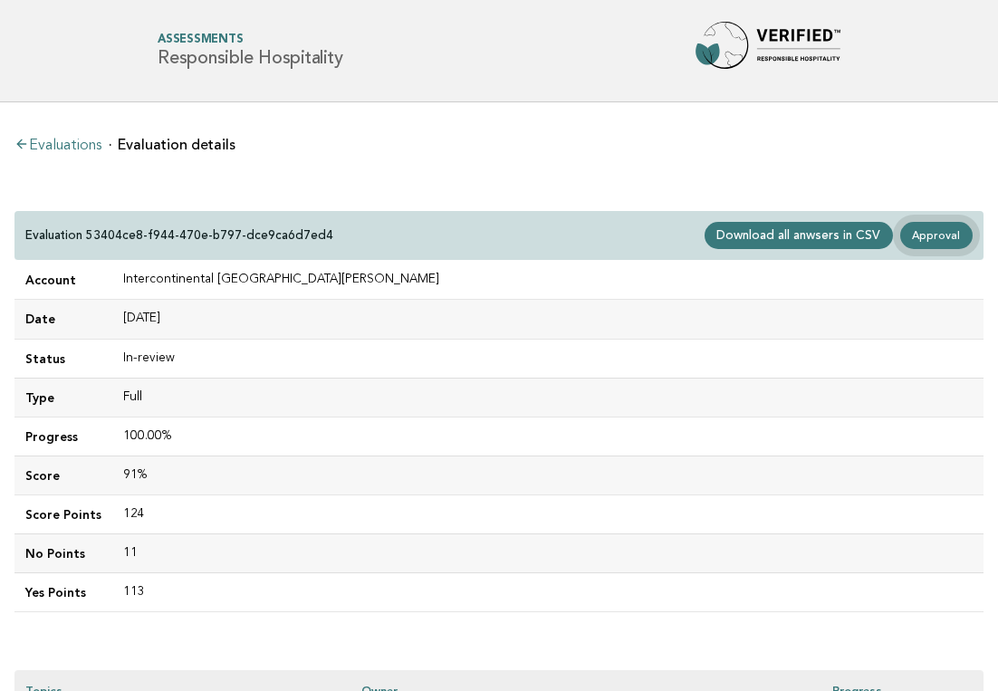
click at [933, 231] on link "Approval" at bounding box center [936, 235] width 72 height 27
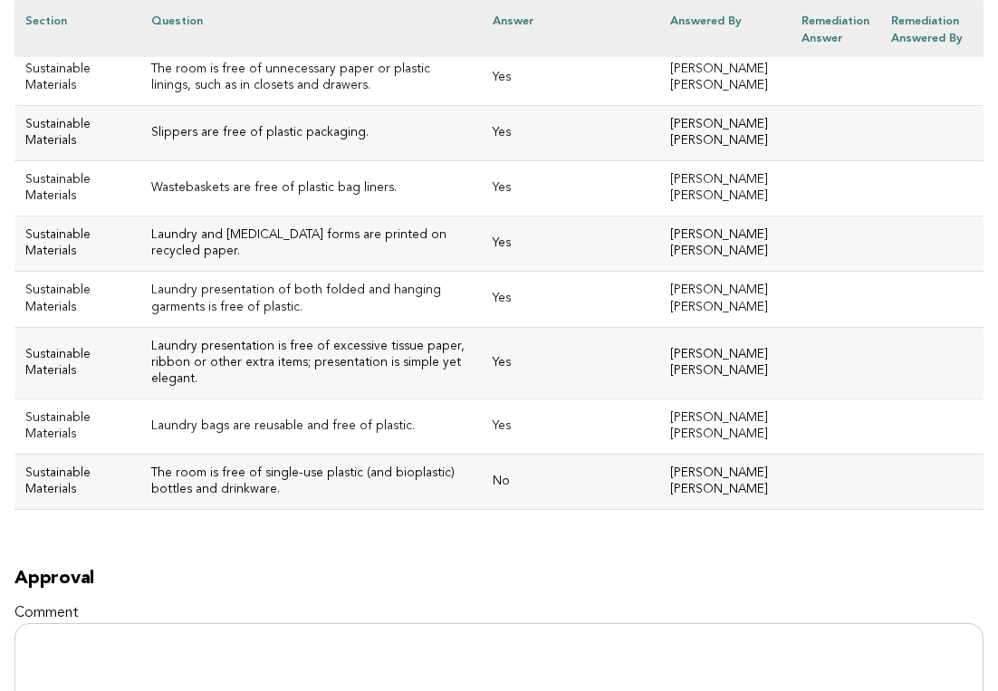
scroll to position [8643, 0]
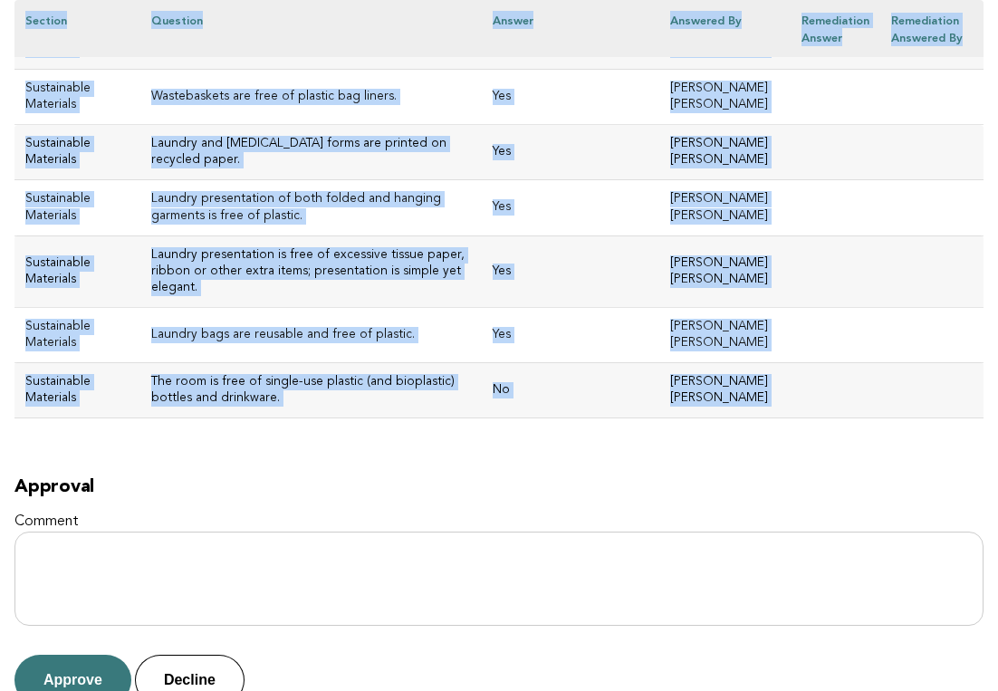
drag, startPoint x: 27, startPoint y: 225, endPoint x: 484, endPoint y: 234, distance: 457.3
copy div "ntercontinental [GEOGRAPHIC_DATA][PERSON_NAME] Evaluation 53404ce8-f944-470e-b7…"
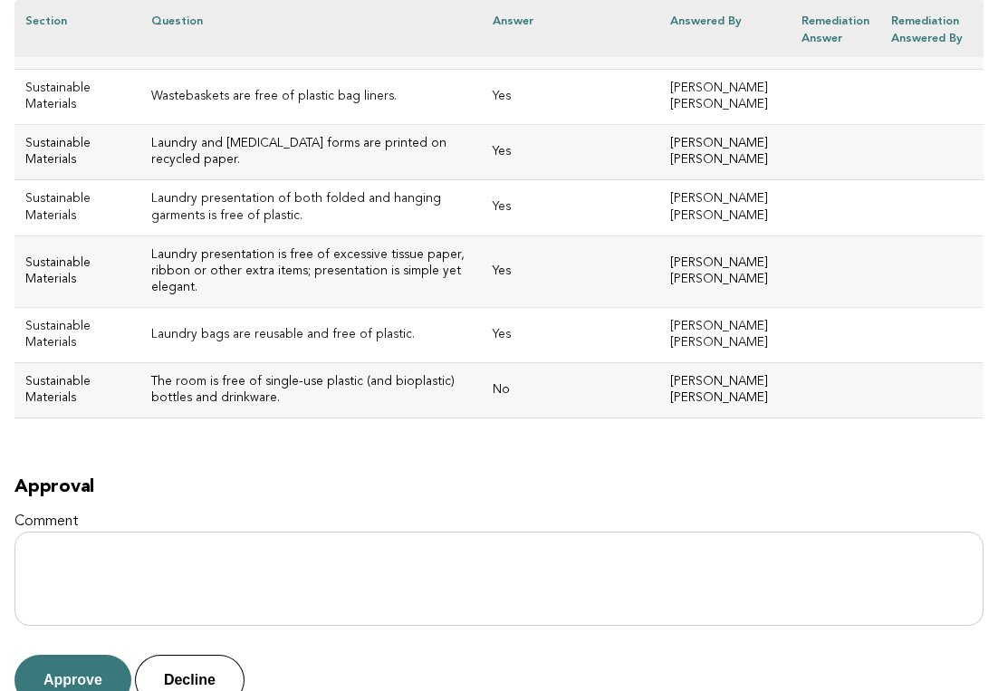
click at [438, 512] on label "Comment" at bounding box center [498, 521] width 969 height 19
click at [438, 531] on textarea "Comment" at bounding box center [498, 578] width 969 height 94
click at [92, 655] on button "Approve" at bounding box center [72, 680] width 117 height 51
